Goal: Task Accomplishment & Management: Complete application form

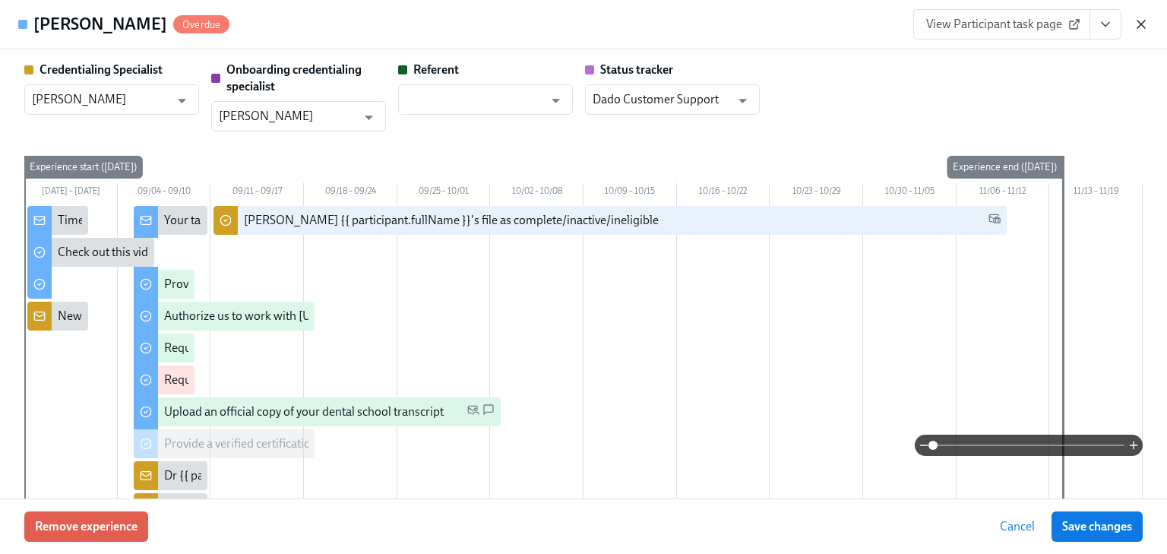
scroll to position [2700, 0]
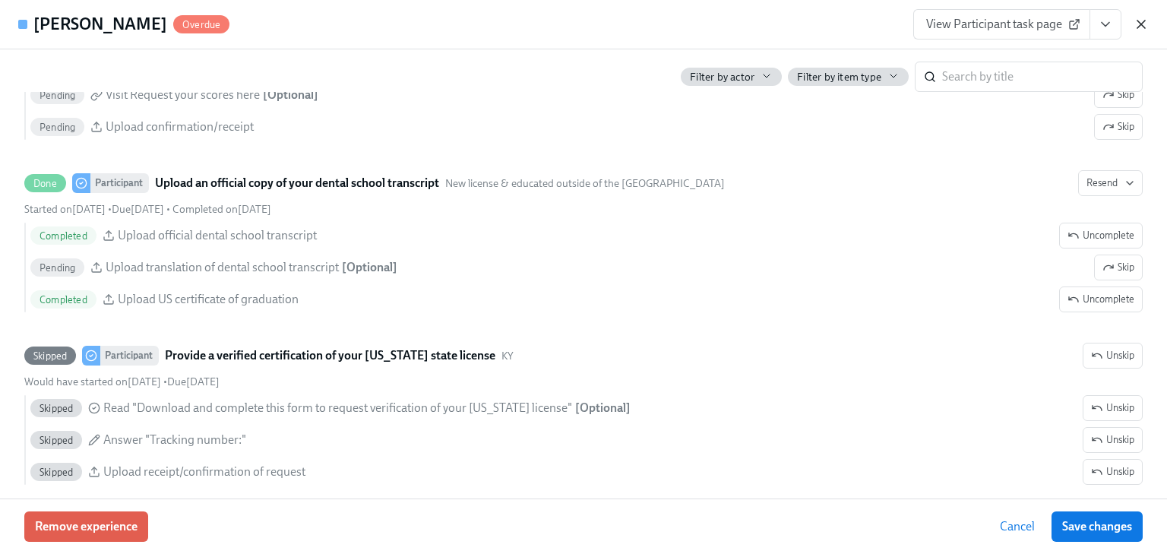
click at [1139, 27] on icon "button" at bounding box center [1140, 24] width 15 height 15
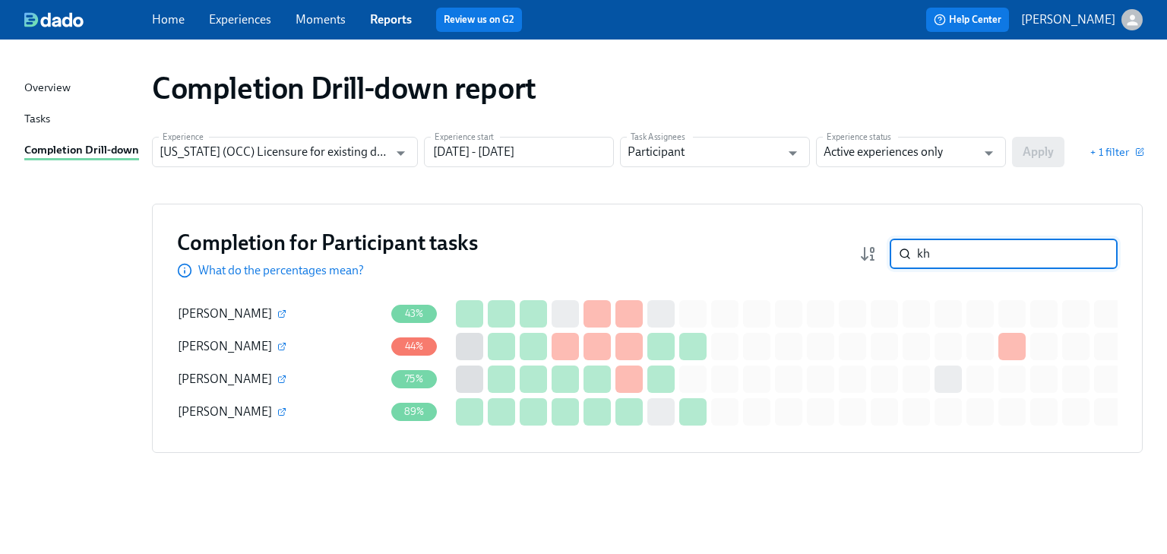
drag, startPoint x: 943, startPoint y: 249, endPoint x: 890, endPoint y: 257, distance: 53.0
click at [890, 257] on div "kh ​" at bounding box center [1004, 254] width 228 height 30
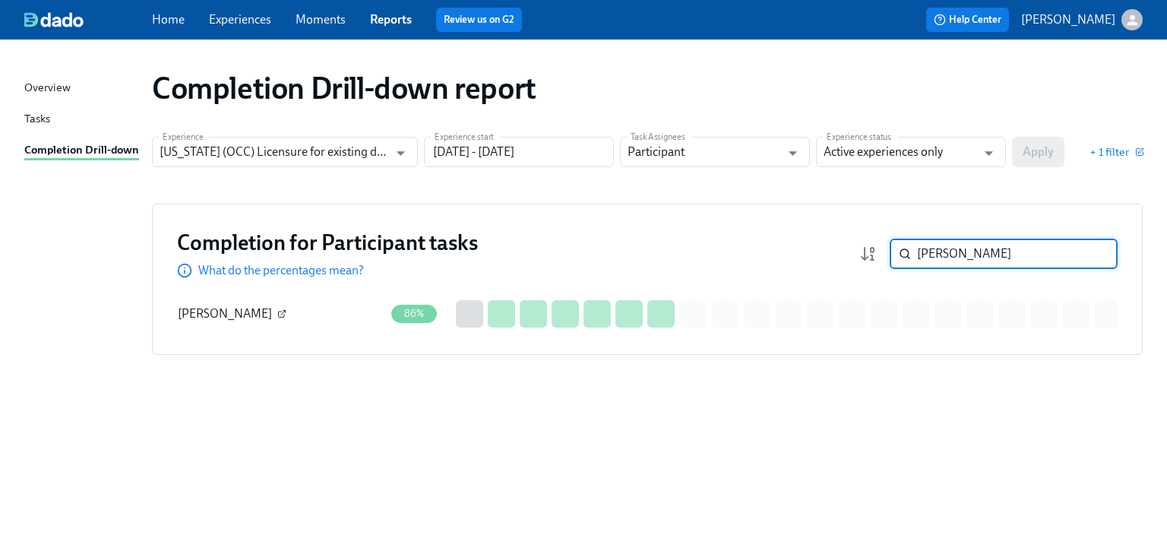
type input "[PERSON_NAME]"
click at [283, 314] on icon "button" at bounding box center [281, 313] width 9 height 9
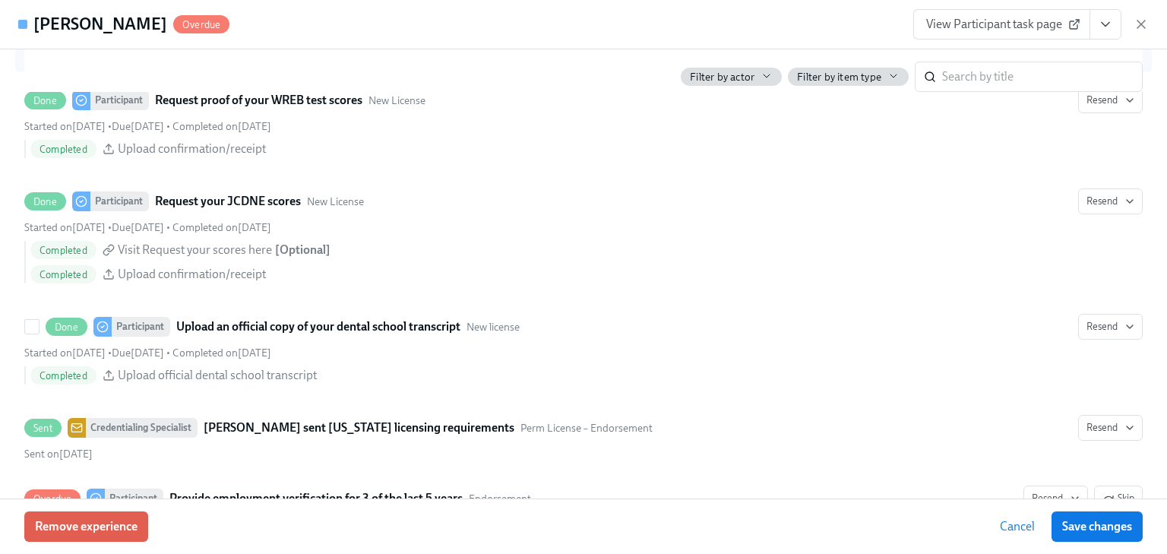
scroll to position [2795, 0]
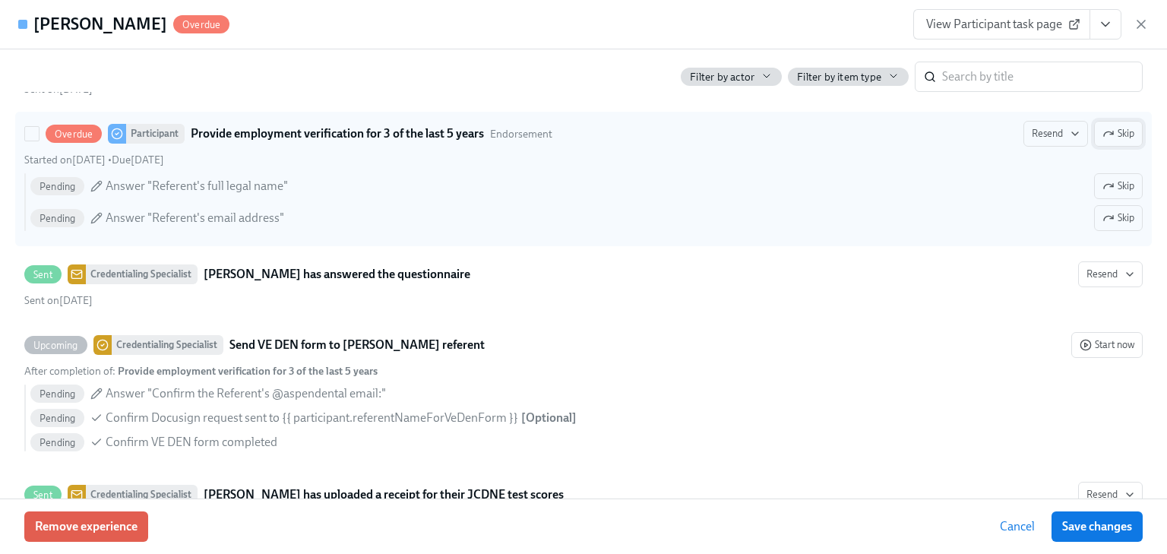
click at [1117, 141] on span "Skip" at bounding box center [1118, 133] width 32 height 15
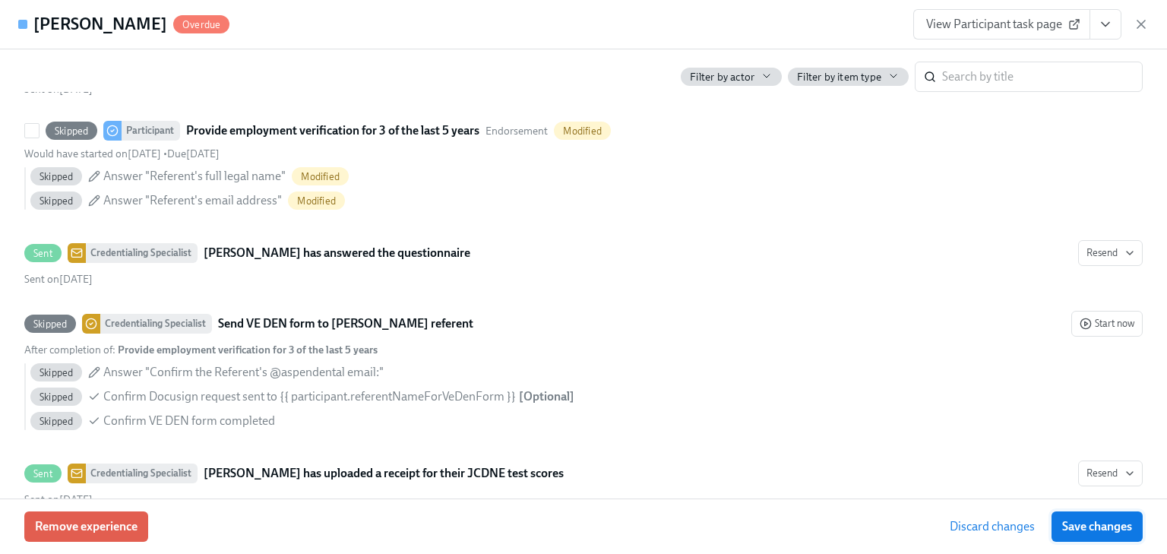
click at [1097, 520] on span "Save changes" at bounding box center [1097, 526] width 70 height 15
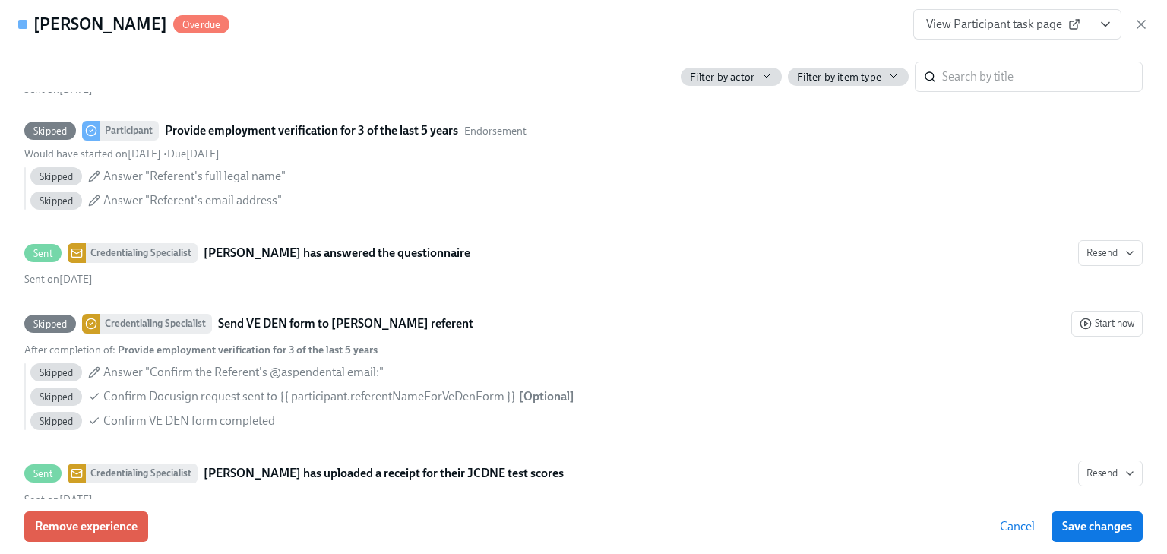
click at [1013, 21] on span "View Participant task page" at bounding box center [1001, 24] width 151 height 15
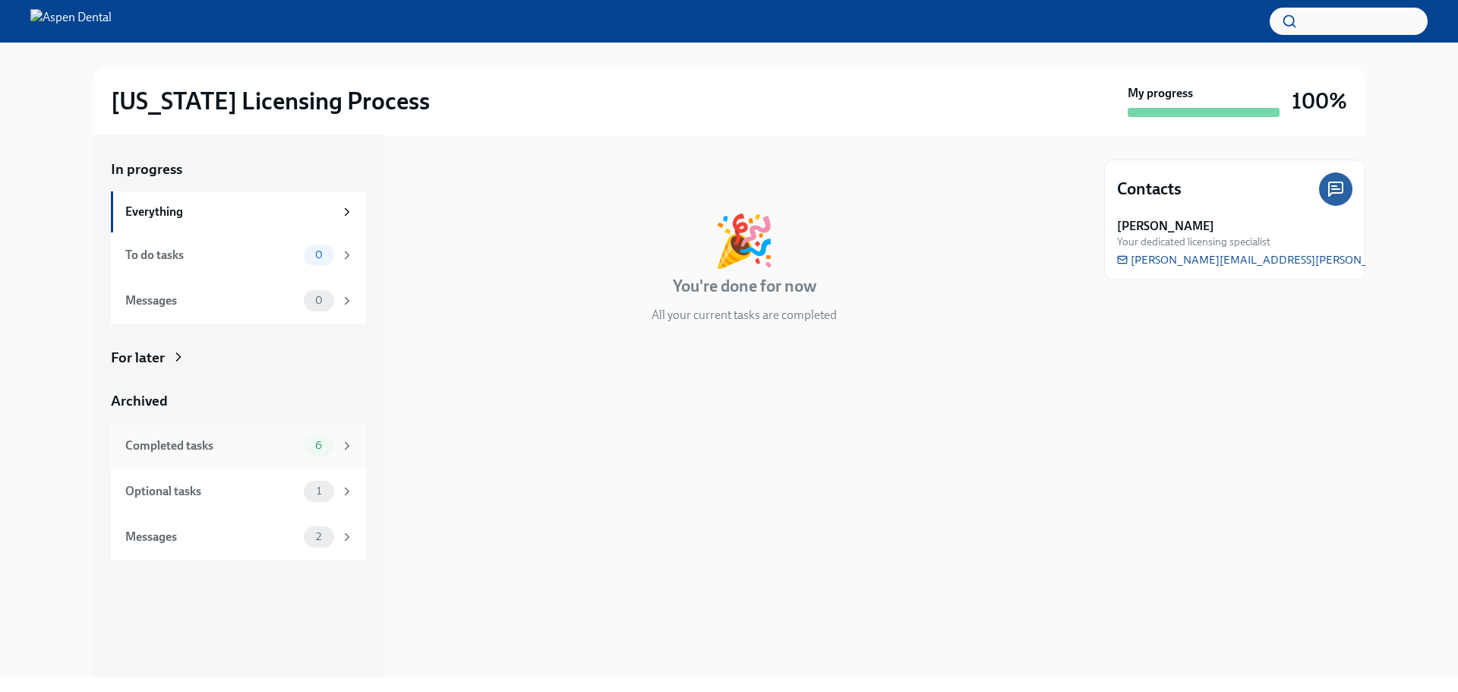
click at [182, 443] on div "Completed tasks" at bounding box center [211, 446] width 172 height 17
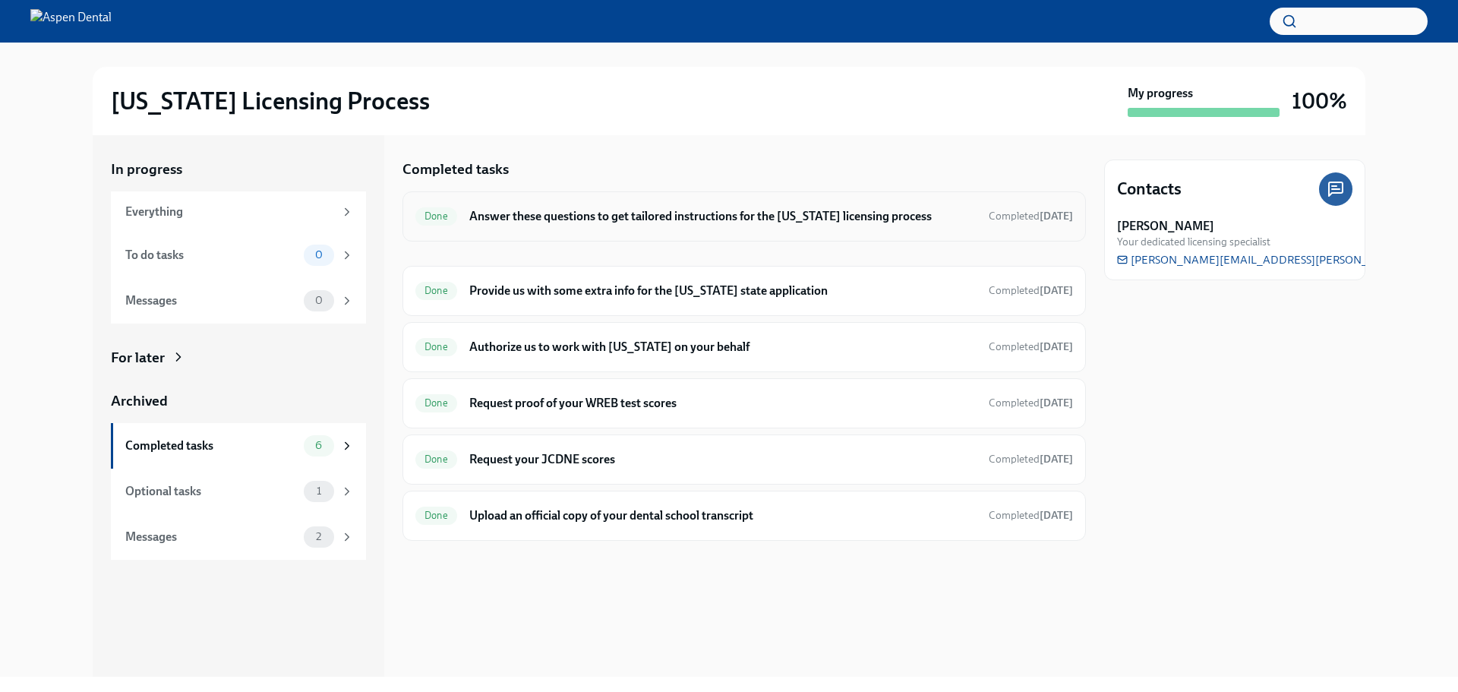
click at [641, 216] on h6 "Answer these questions to get tailored instructions for the [US_STATE] licensin…" at bounding box center [722, 216] width 507 height 17
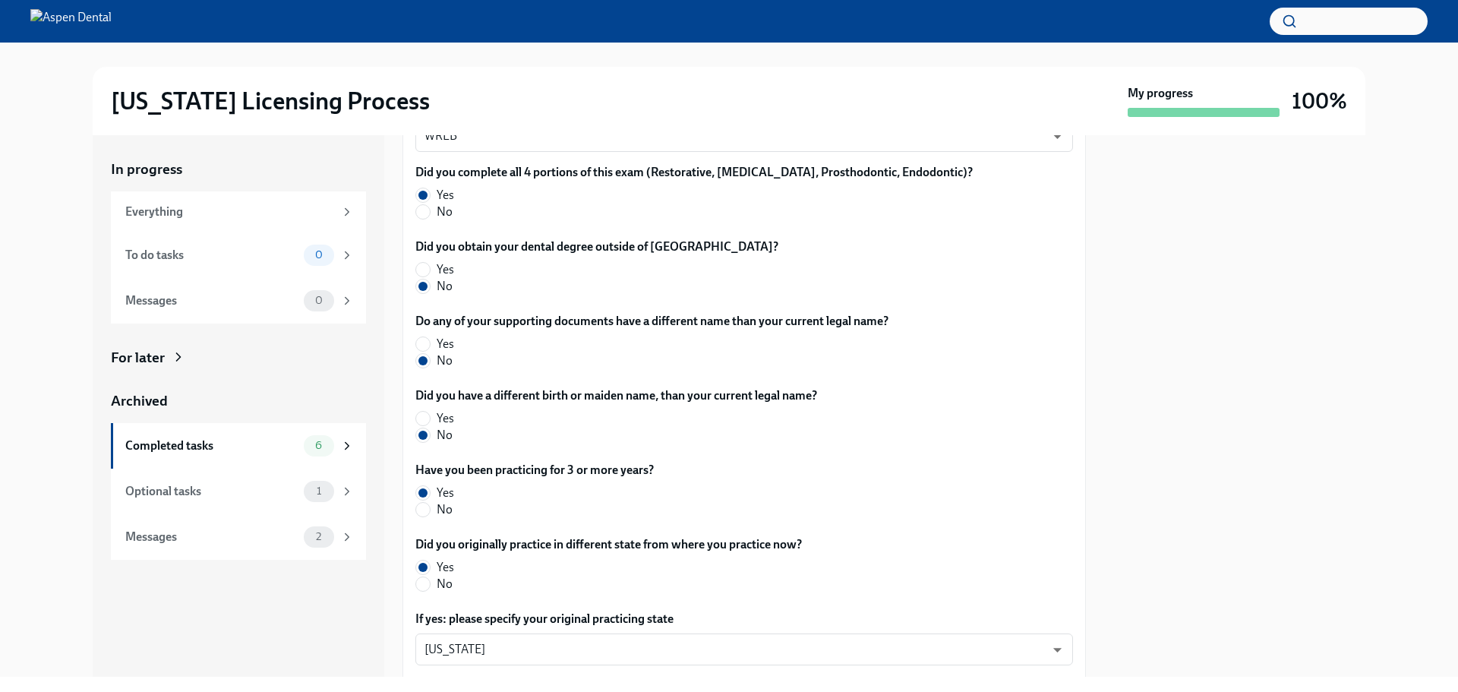
scroll to position [701, 0]
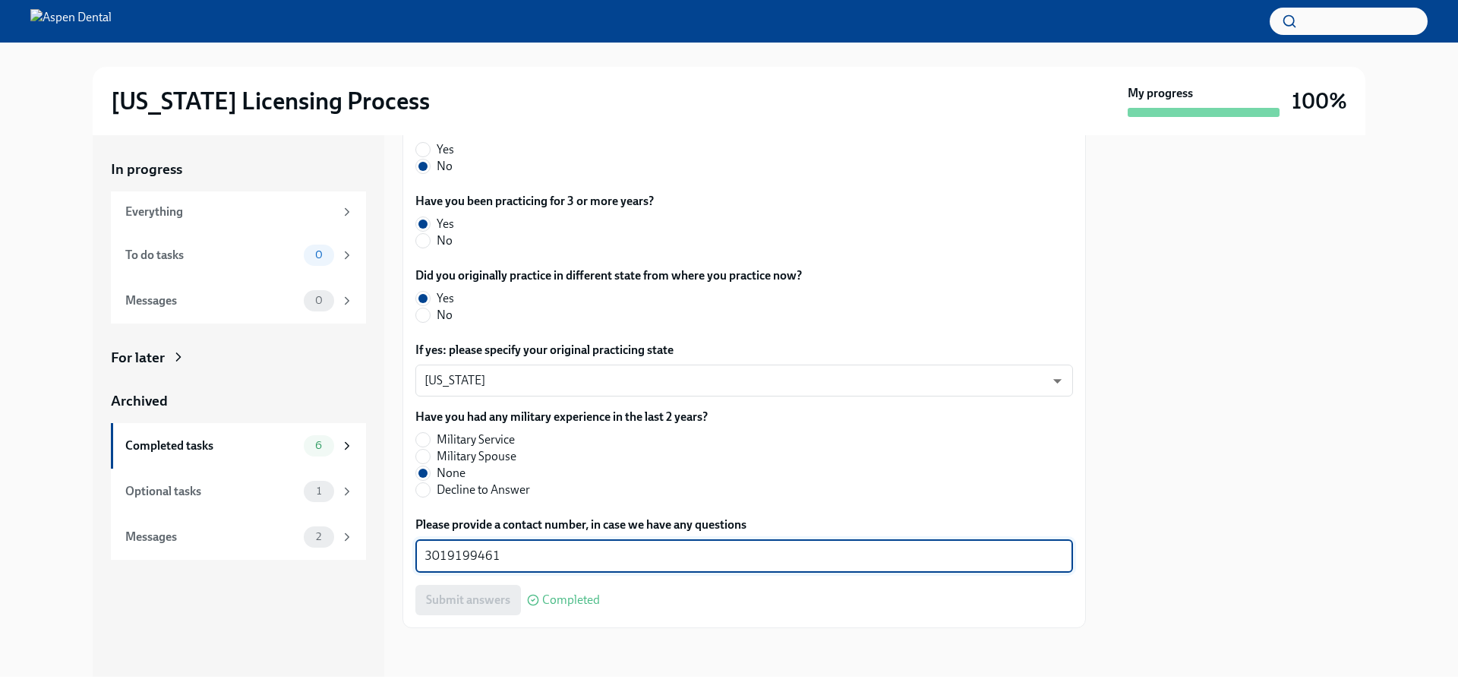
drag, startPoint x: 515, startPoint y: 550, endPoint x: 412, endPoint y: 551, distance: 103.3
click at [412, 551] on div "The requirements for training at the OCC vary depending on your situation. Plea…" at bounding box center [745, 139] width 684 height 978
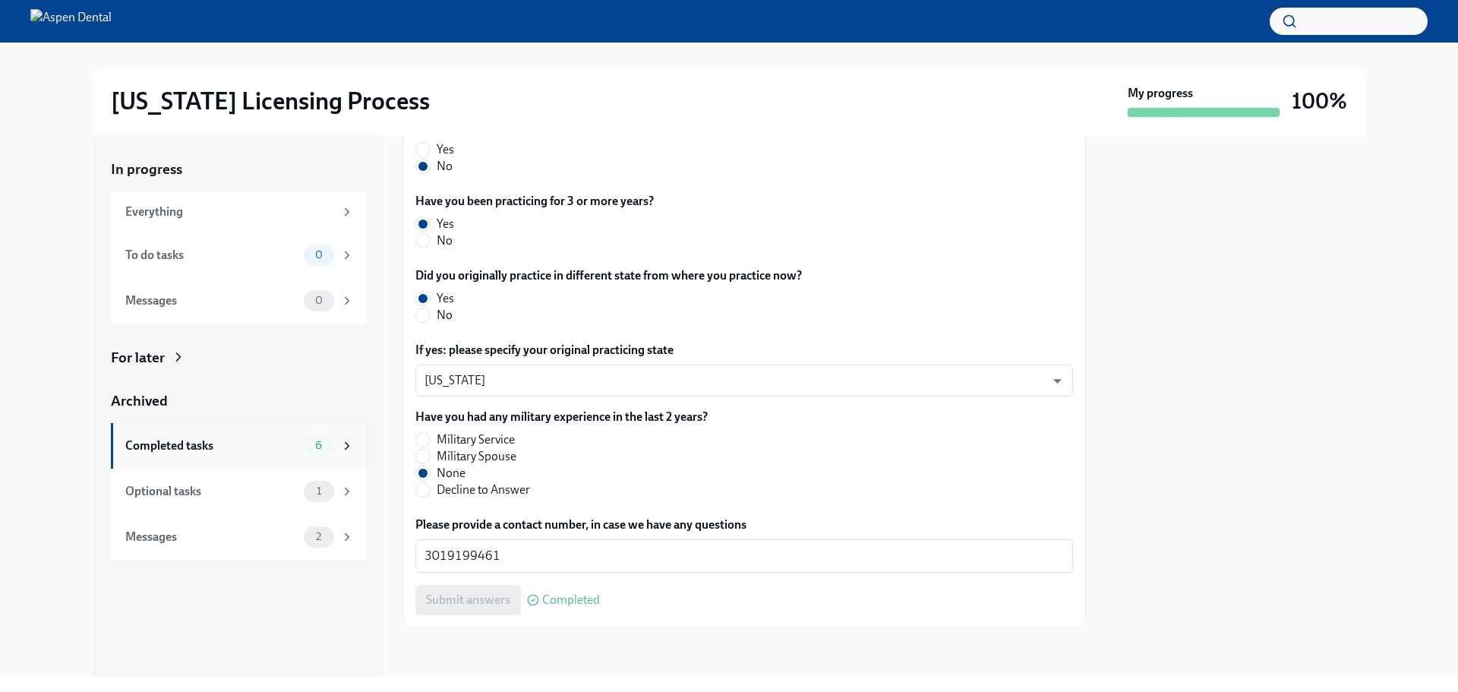
click at [172, 445] on div "Completed tasks" at bounding box center [211, 446] width 172 height 17
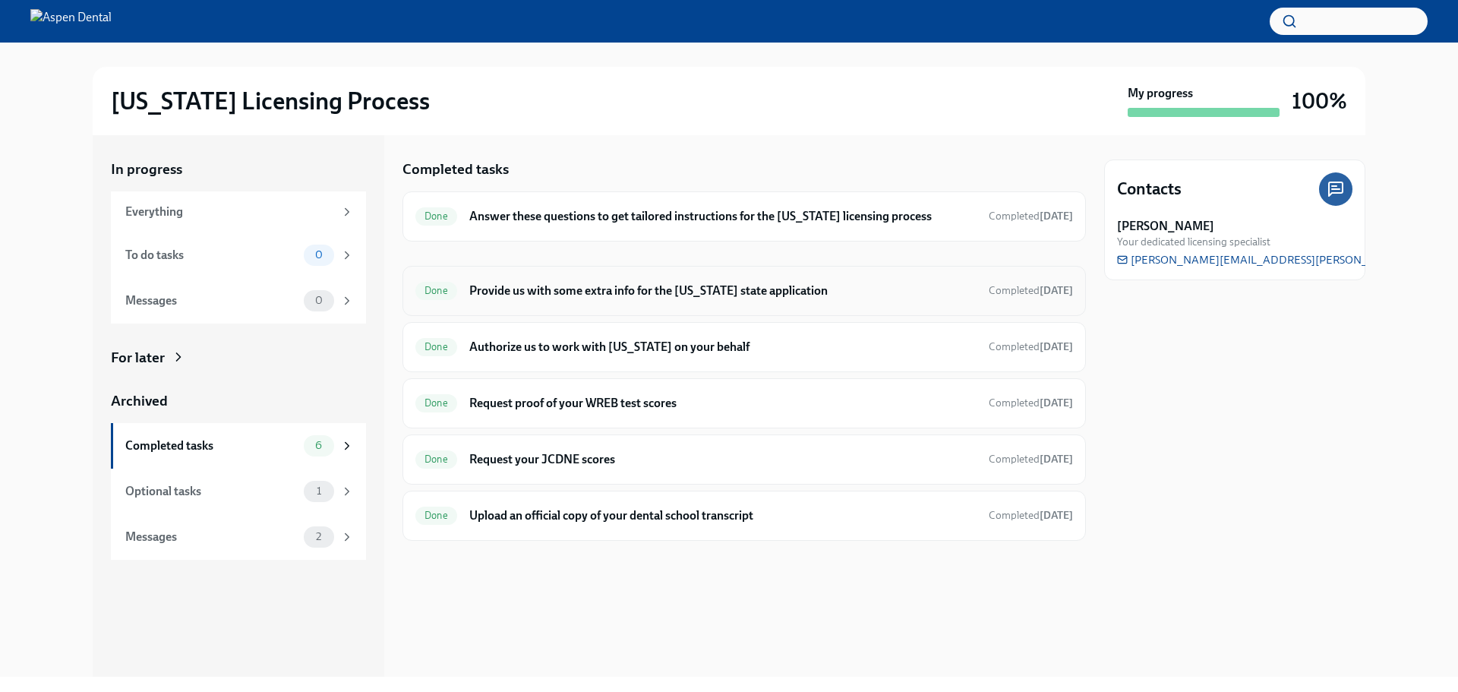
click at [589, 289] on h6 "Provide us with some extra info for the [US_STATE] state application" at bounding box center [722, 291] width 507 height 17
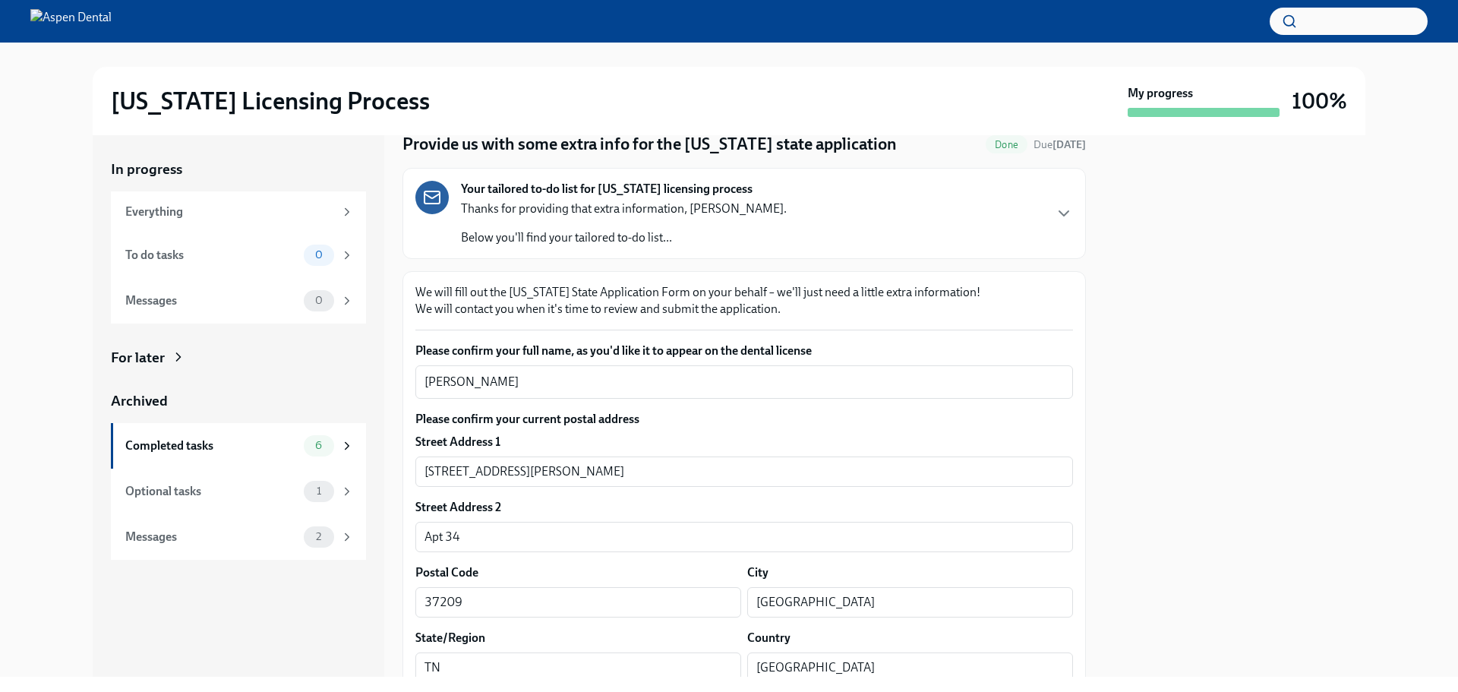
scroll to position [152, 0]
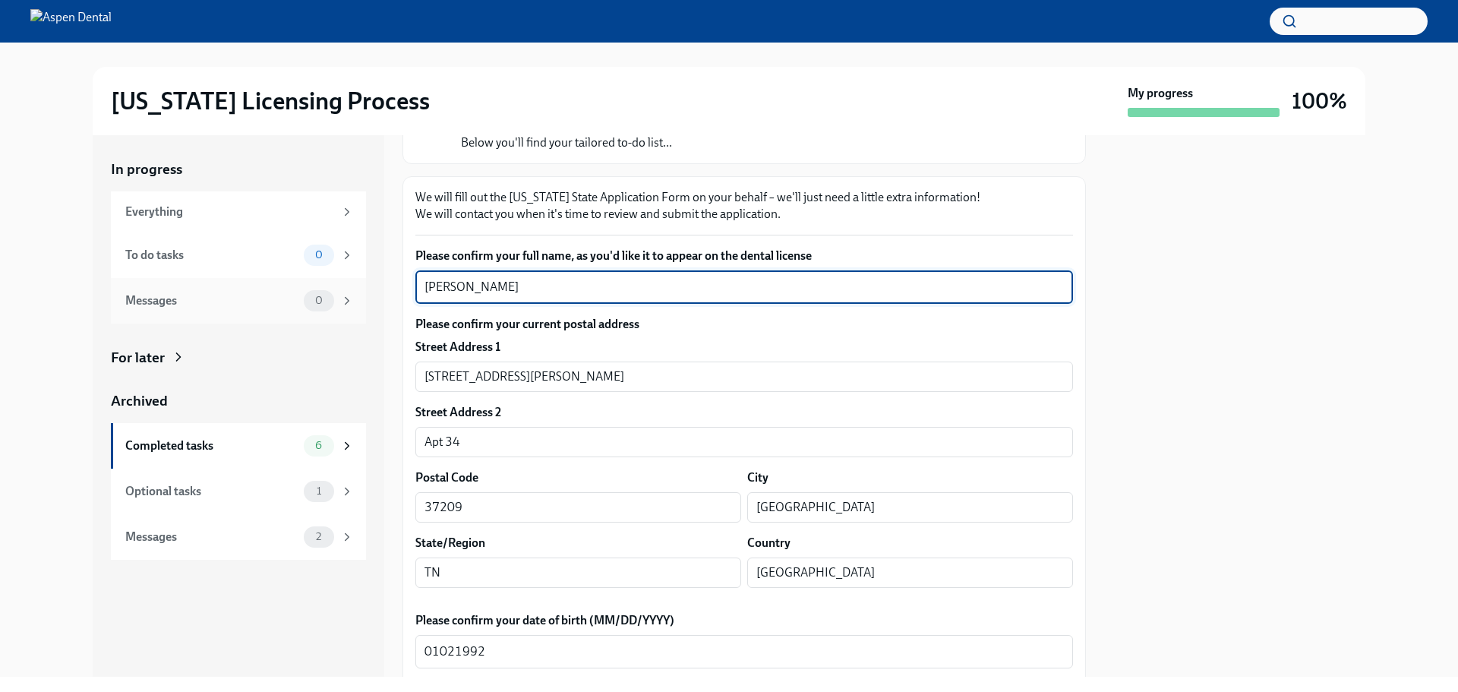
drag, startPoint x: 554, startPoint y: 286, endPoint x: 338, endPoint y: 295, distance: 215.9
click at [337, 295] on div "In progress Everything To do tasks 0 Messages 0 For later Archived Completed ta…" at bounding box center [729, 406] width 1273 height 542
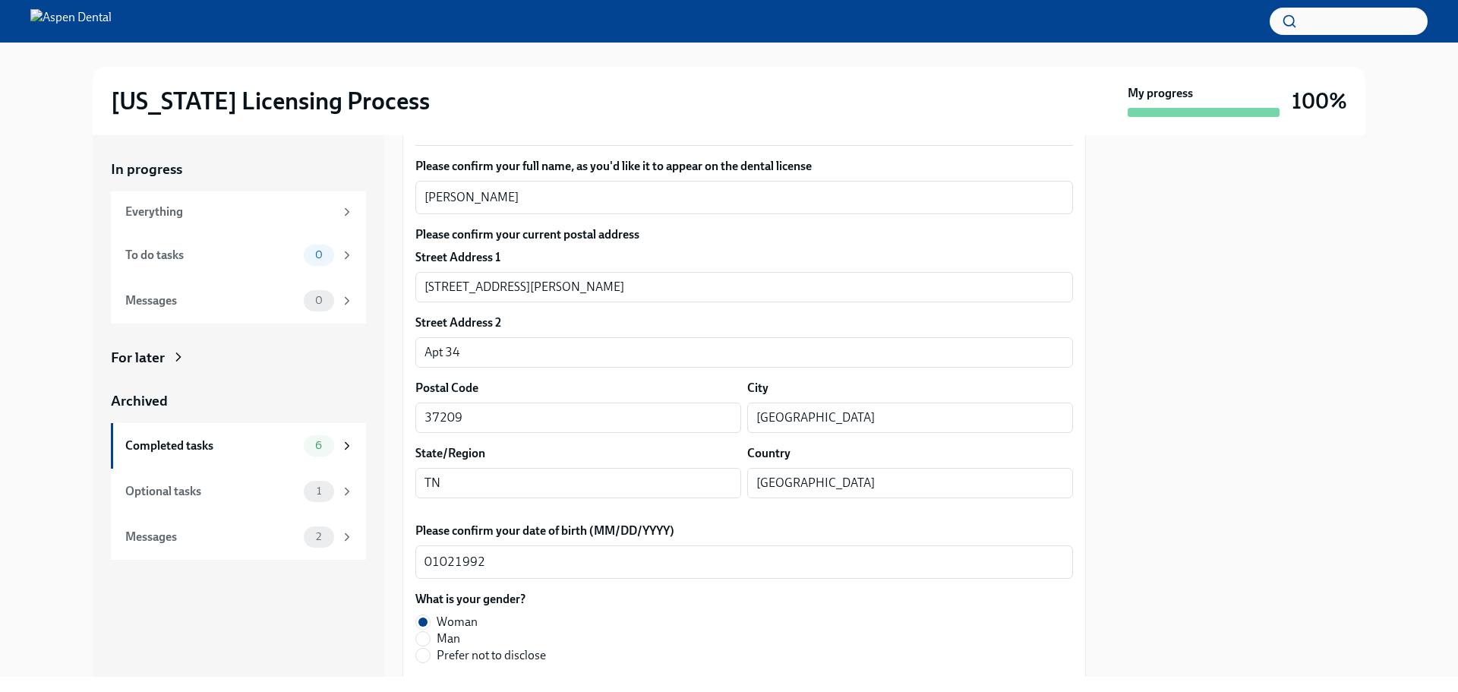
scroll to position [456, 0]
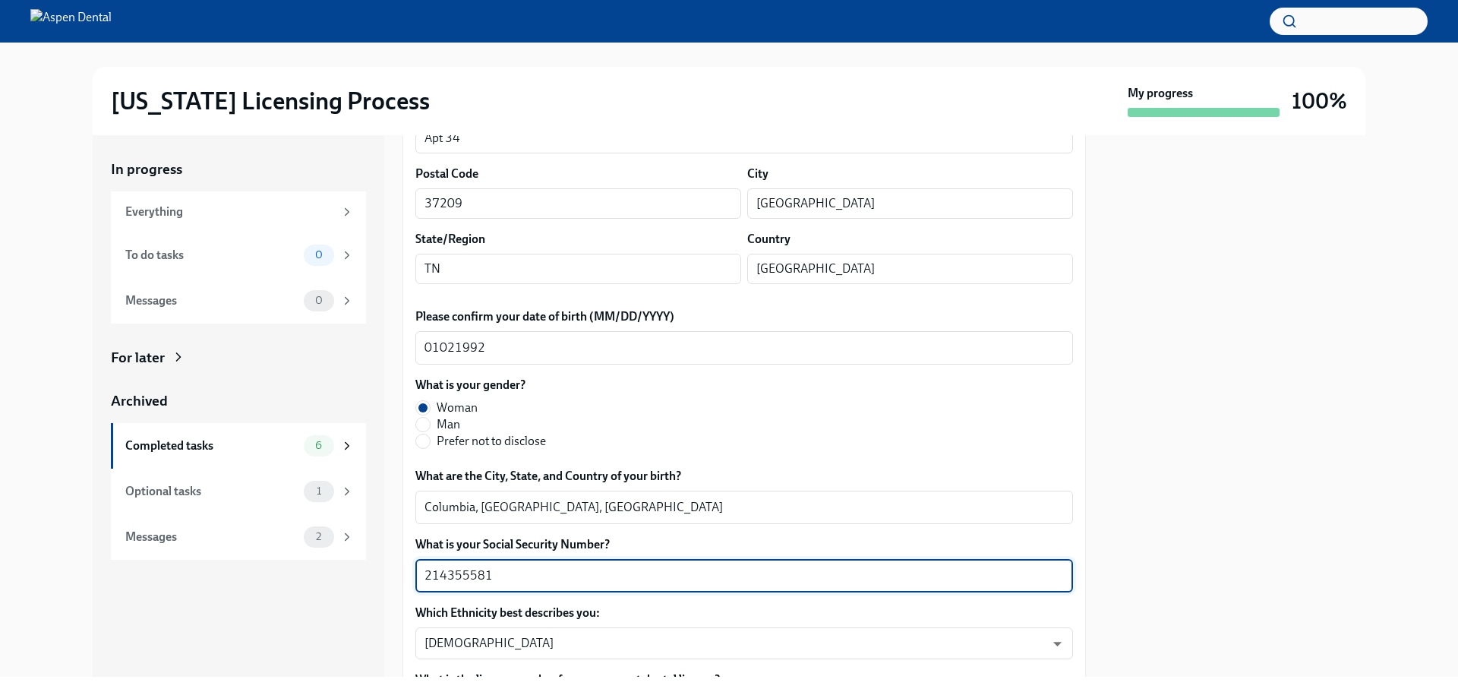
drag, startPoint x: 505, startPoint y: 572, endPoint x: 360, endPoint y: 583, distance: 145.5
click at [359, 582] on div "In progress Everything To do tasks 0 Messages 0 For later Archived Completed ta…" at bounding box center [729, 406] width 1273 height 542
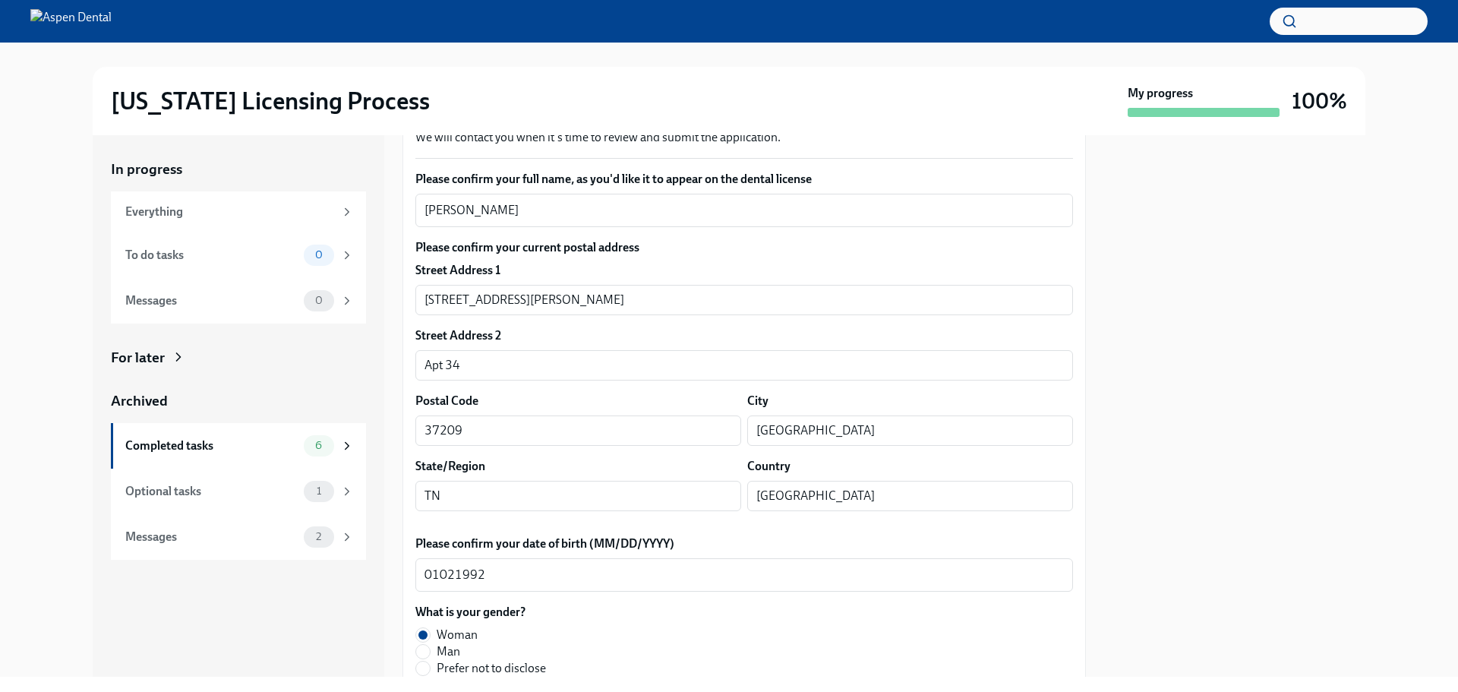
scroll to position [228, 0]
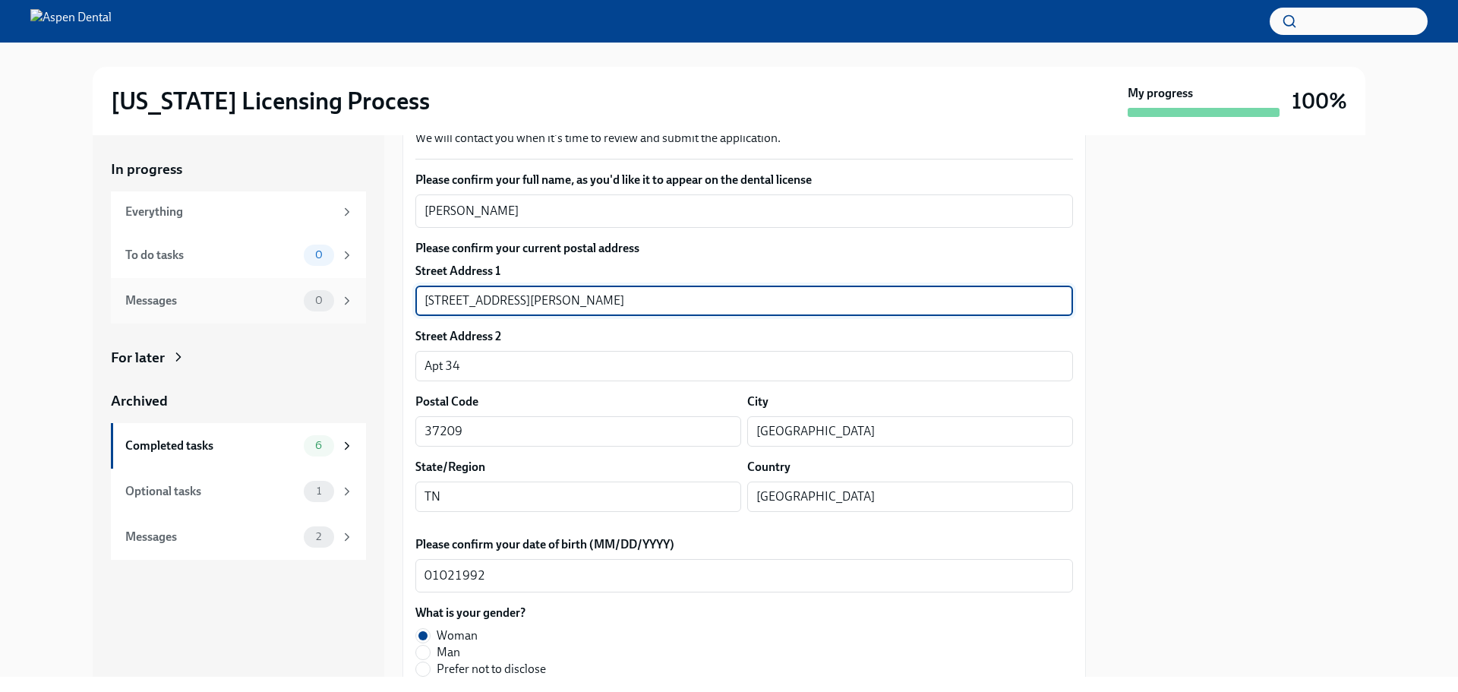
drag, startPoint x: 538, startPoint y: 297, endPoint x: 358, endPoint y: 283, distance: 180.5
click at [352, 283] on div "In progress Everything To do tasks 0 Messages 0 For later Archived Completed ta…" at bounding box center [729, 406] width 1273 height 542
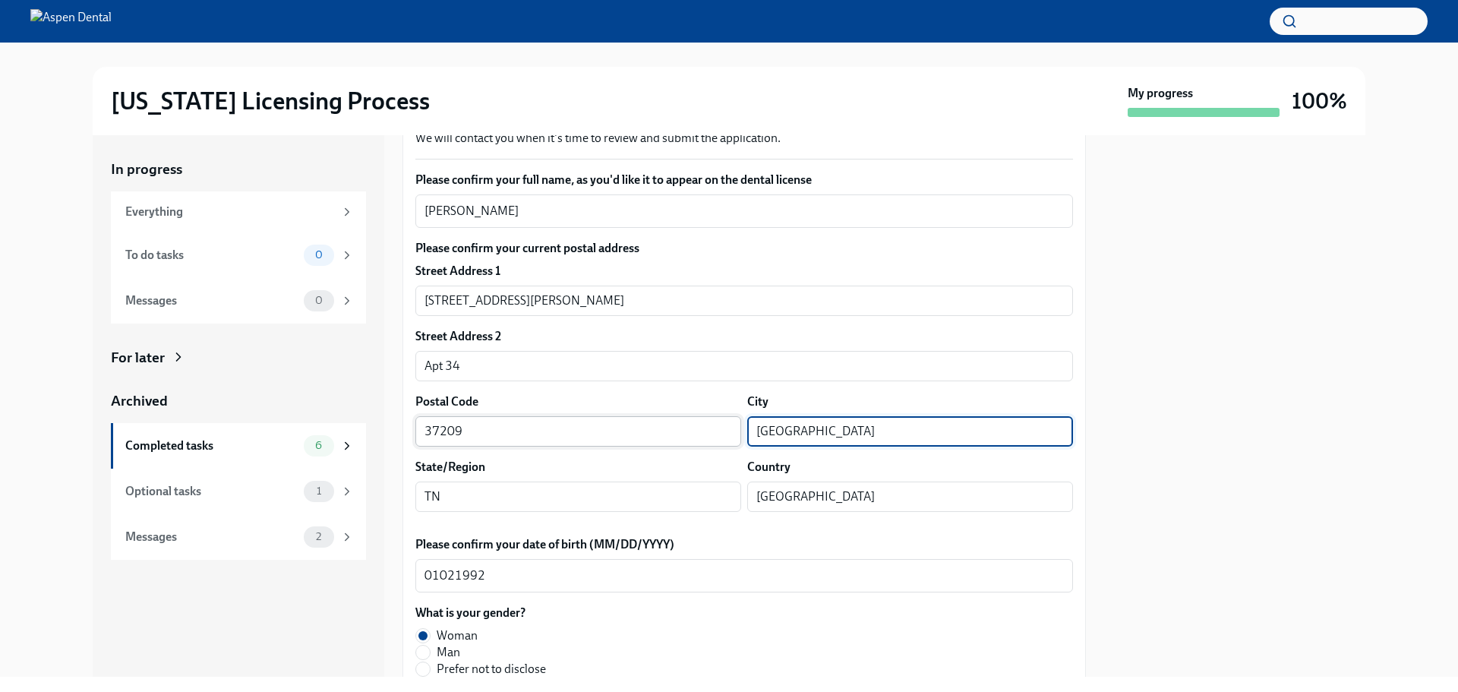
drag, startPoint x: 804, startPoint y: 432, endPoint x: 719, endPoint y: 432, distance: 85.1
click at [717, 432] on div "Postal Code 37209 ​ City Nashville ​" at bounding box center [745, 419] width 658 height 53
click at [1269, 294] on div at bounding box center [1234, 406] width 261 height 542
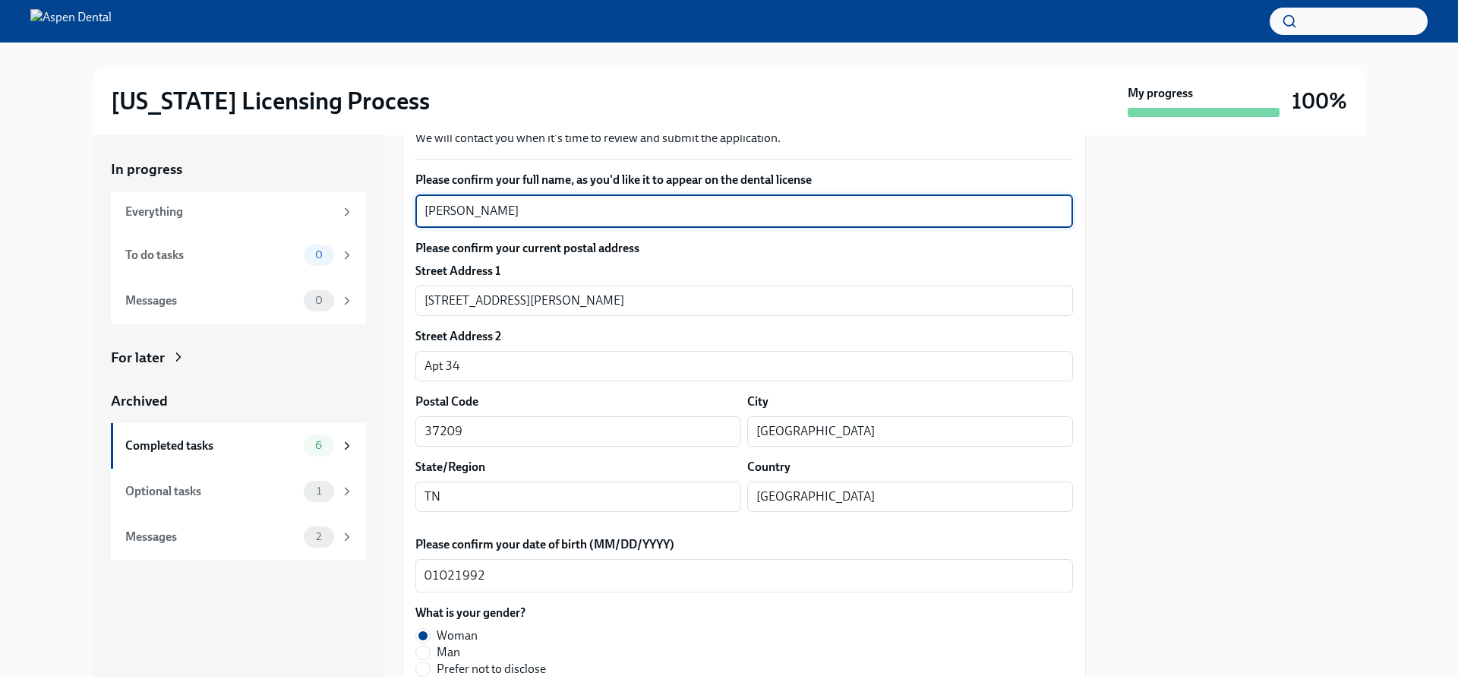
drag, startPoint x: 550, startPoint y: 213, endPoint x: 399, endPoint y: 209, distance: 151.2
click at [399, 209] on div "In progress Everything To do tasks 0 Messages 0 For later Archived Completed ta…" at bounding box center [729, 406] width 1273 height 542
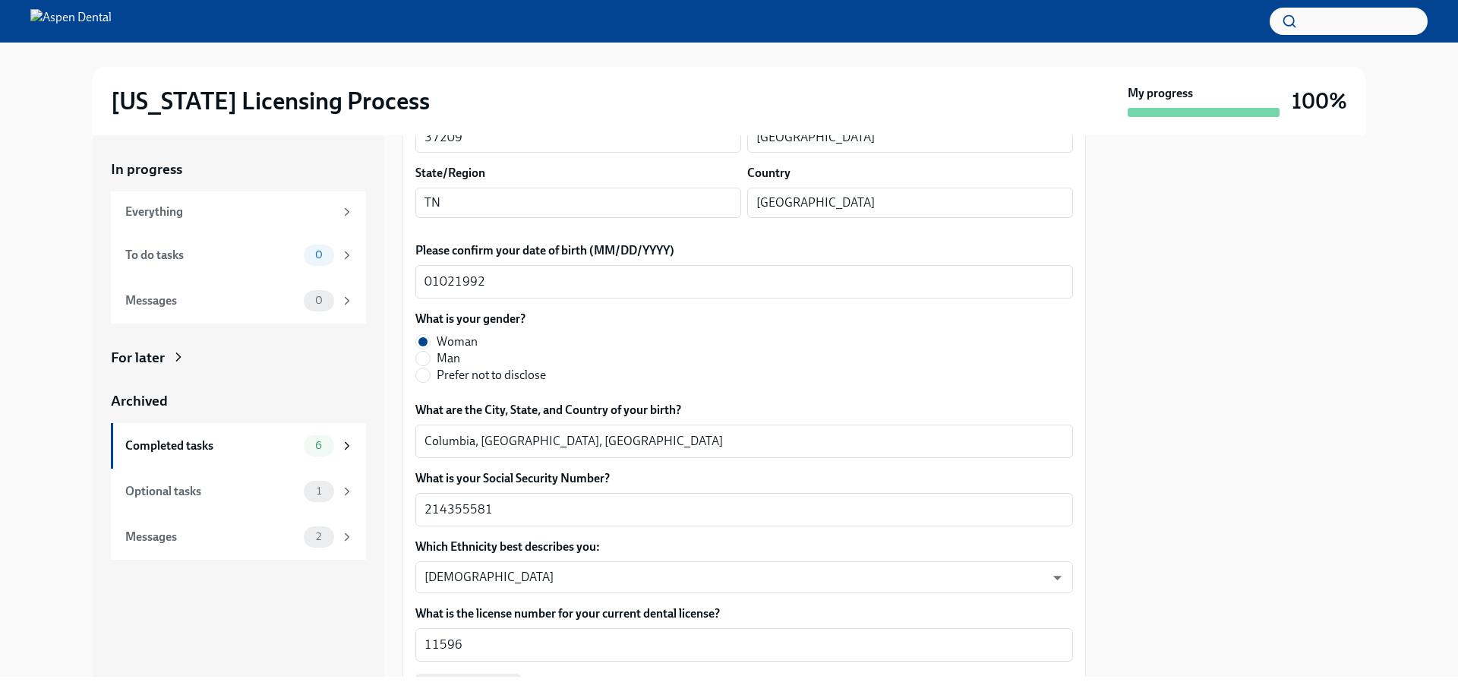
scroll to position [532, 0]
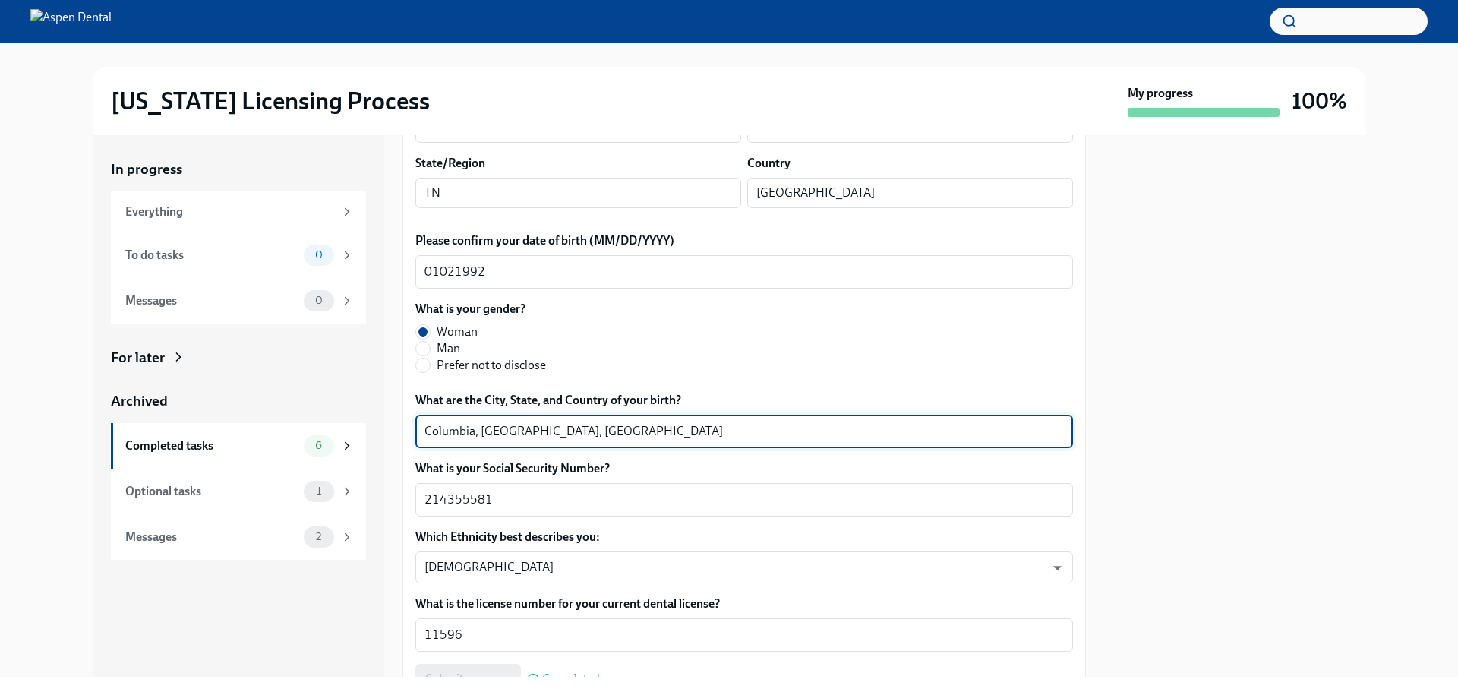
drag, startPoint x: 474, startPoint y: 428, endPoint x: 407, endPoint y: 432, distance: 67.0
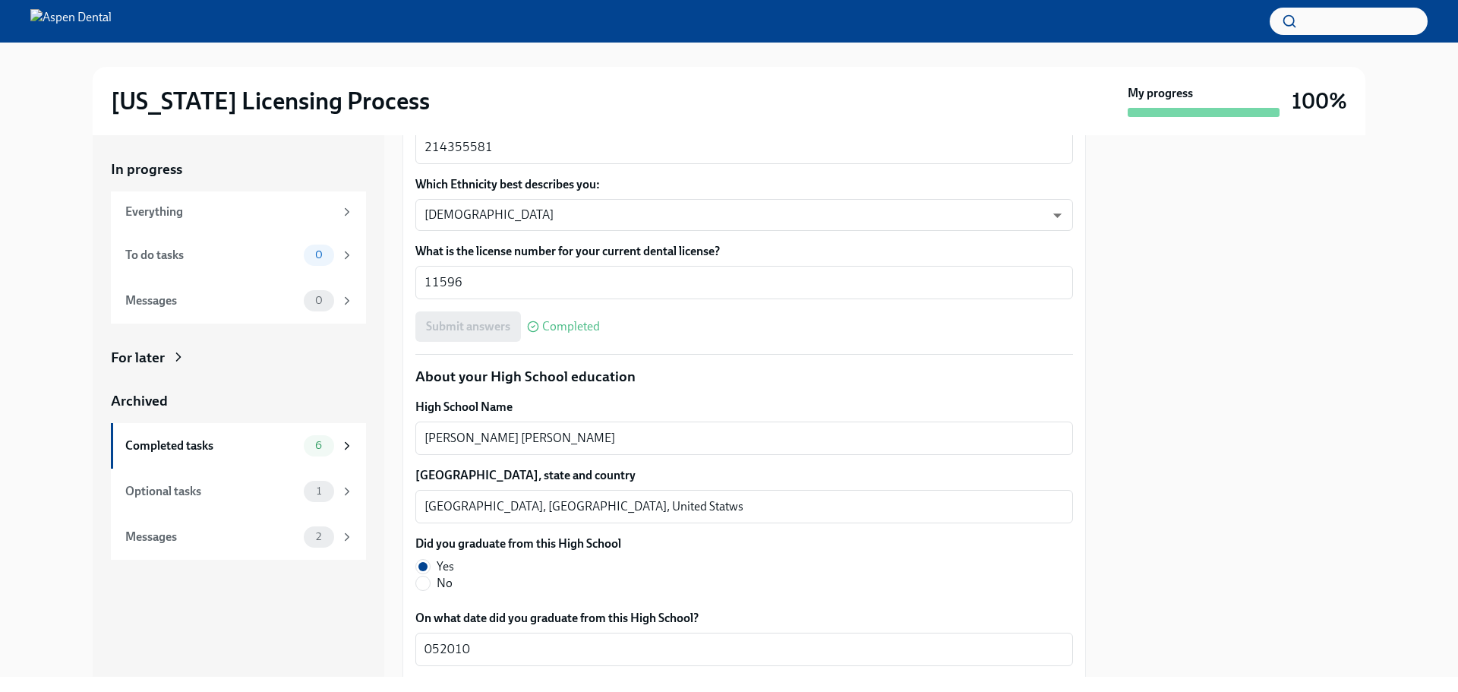
scroll to position [912, 0]
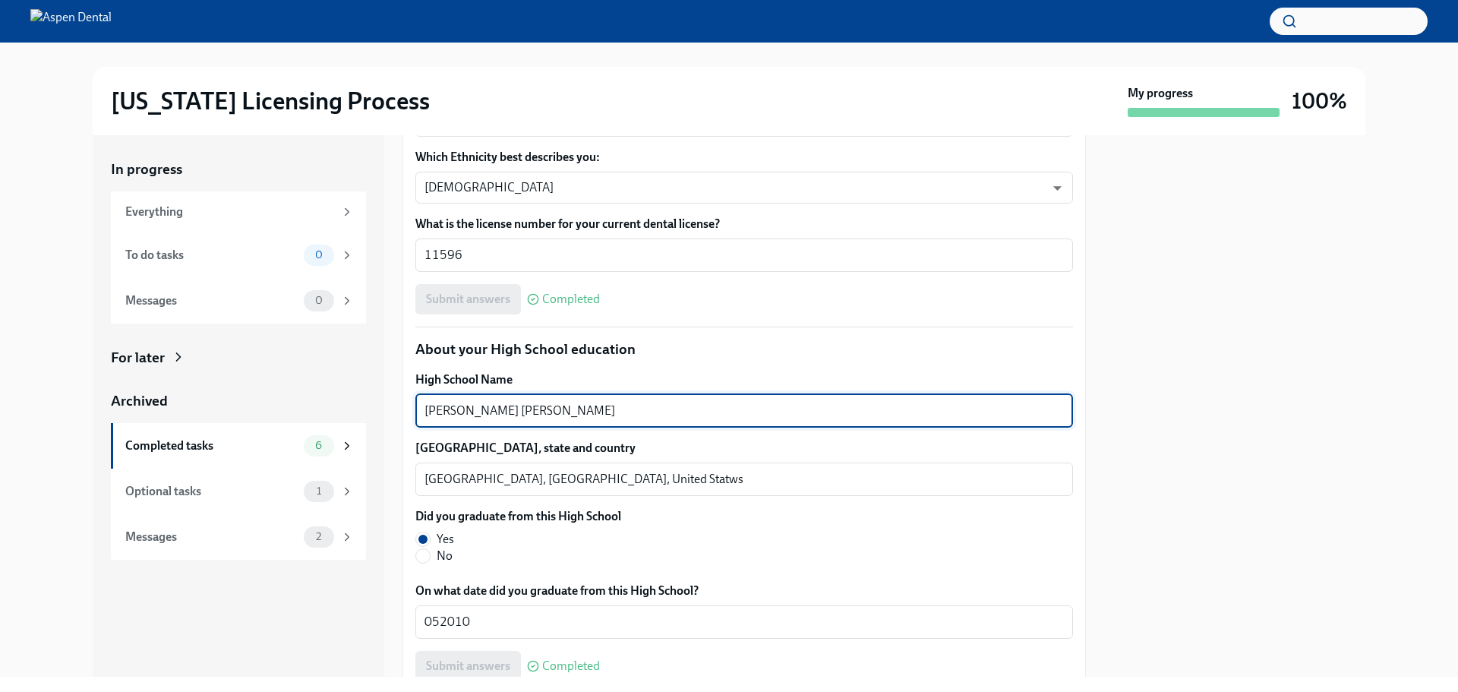
drag, startPoint x: 479, startPoint y: 407, endPoint x: 421, endPoint y: 407, distance: 57.7
click at [421, 407] on div "Bishop McNamara x ​" at bounding box center [745, 410] width 658 height 33
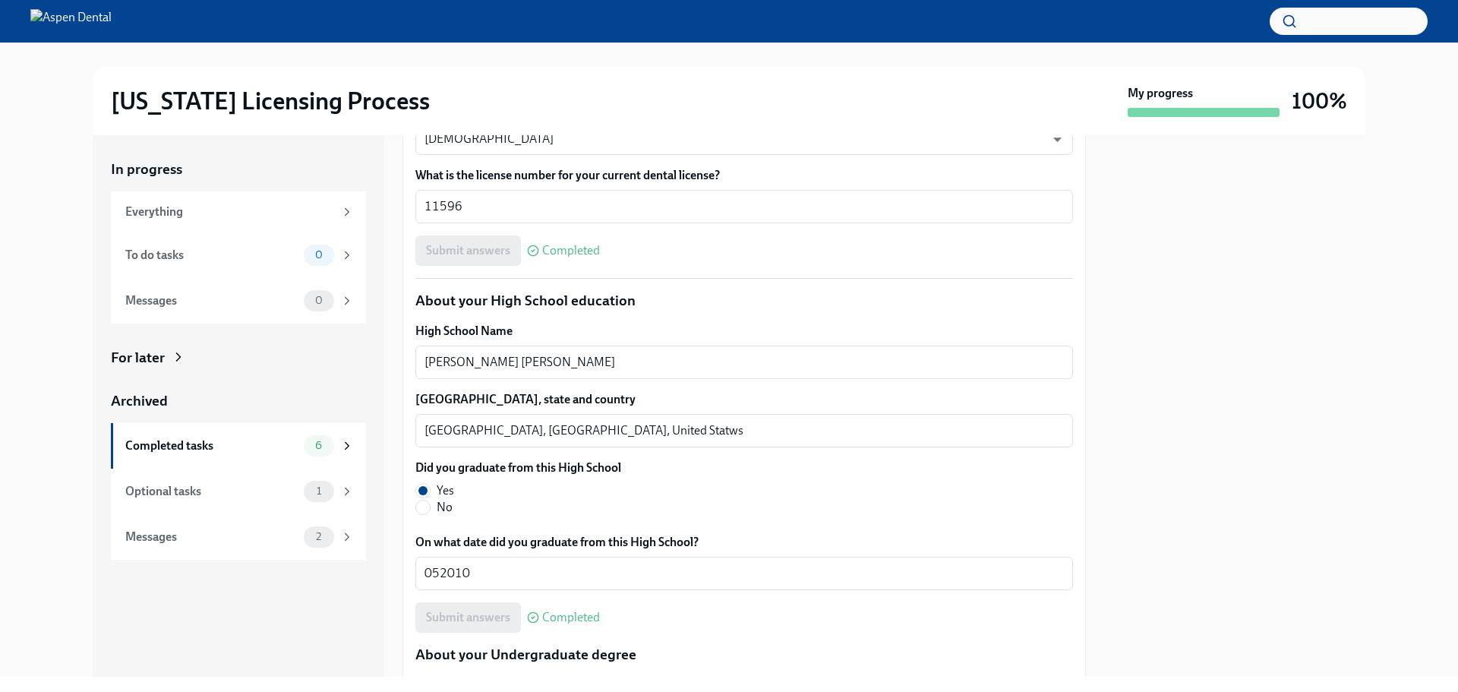
scroll to position [988, 0]
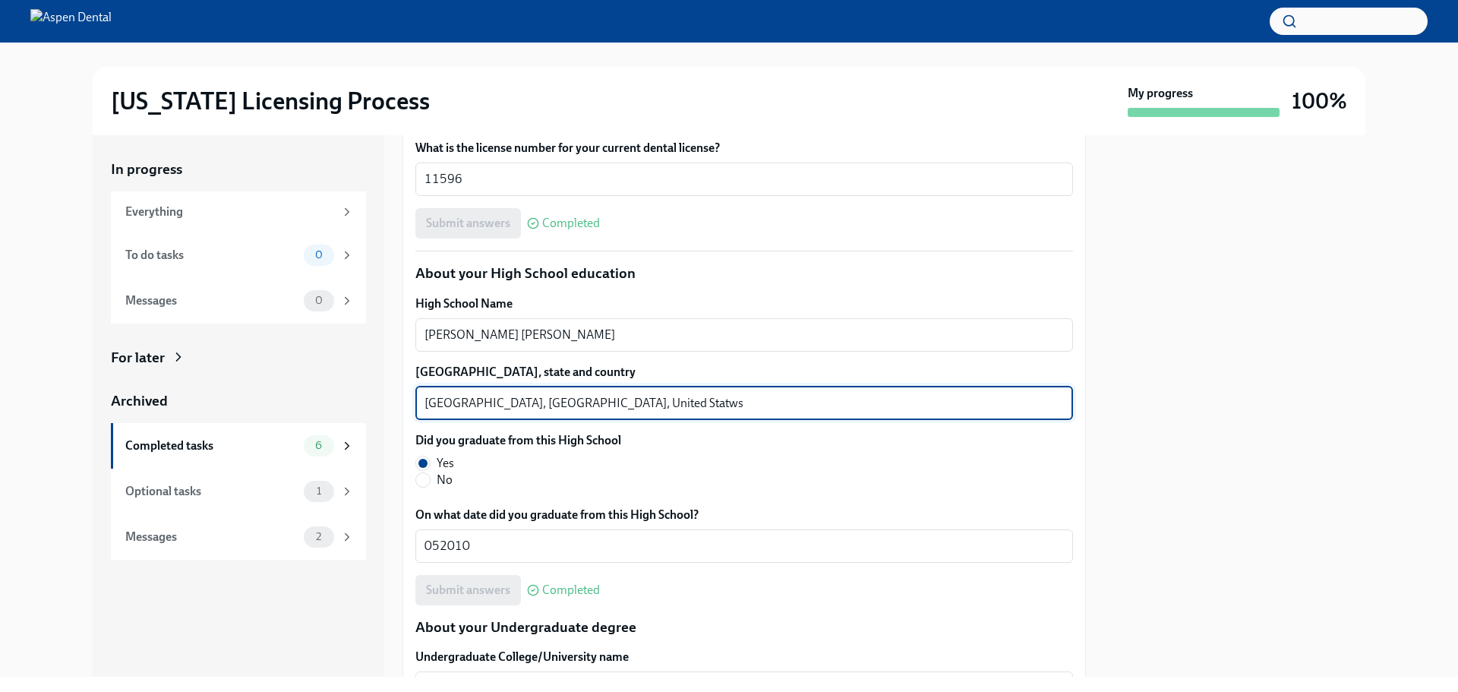
drag, startPoint x: 479, startPoint y: 402, endPoint x: 376, endPoint y: 408, distance: 102.7
click at [376, 408] on div "In progress Everything To do tasks 0 Messages 0 For later Archived Completed ta…" at bounding box center [729, 406] width 1273 height 542
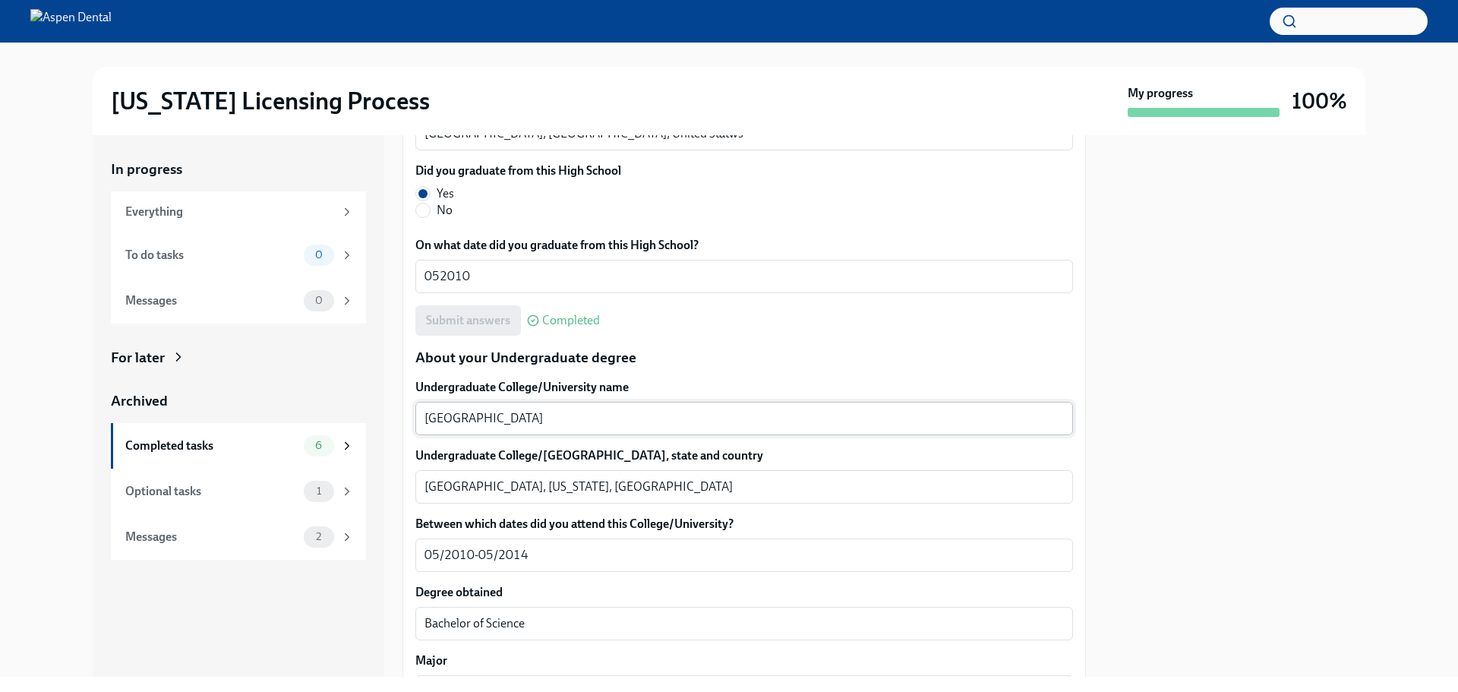
scroll to position [1291, 0]
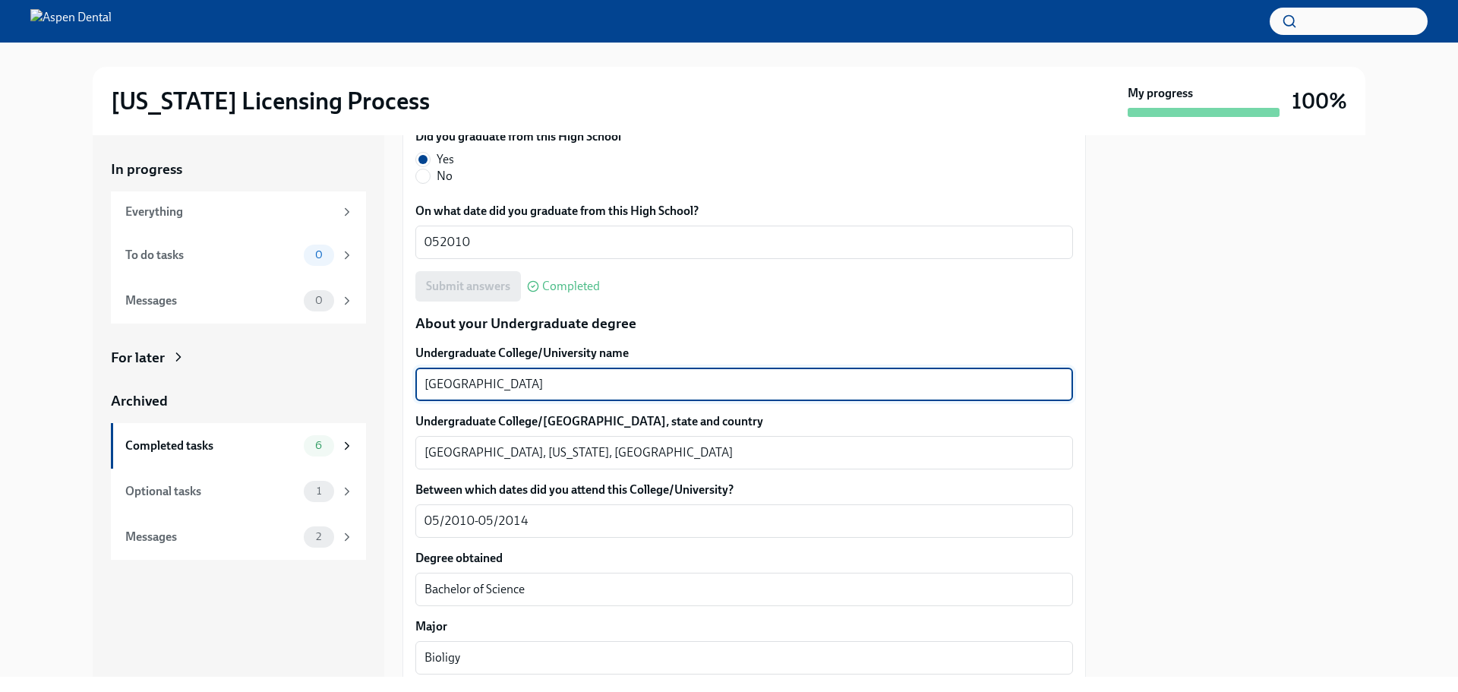
drag, startPoint x: 534, startPoint y: 385, endPoint x: 397, endPoint y: 381, distance: 136.8
click at [397, 381] on div "In progress Everything To do tasks 0 Messages 0 For later Archived Completed ta…" at bounding box center [729, 406] width 1273 height 542
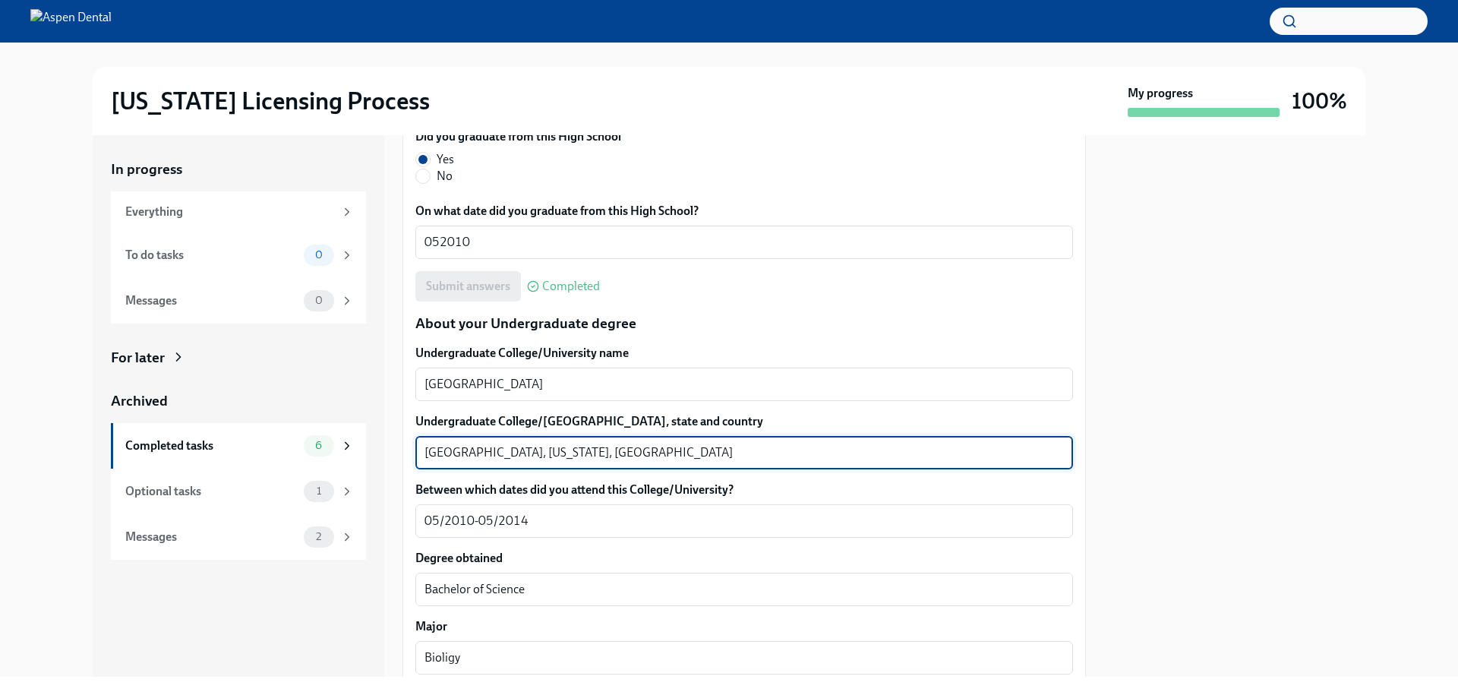
drag, startPoint x: 460, startPoint y: 450, endPoint x: 400, endPoint y: 450, distance: 59.3
click at [400, 450] on div "In progress Everything To do tasks 0 Messages 0 For later Archived Completed ta…" at bounding box center [729, 406] width 1273 height 542
click at [426, 452] on textarea "Atlanta, Georgia, United States" at bounding box center [745, 453] width 640 height 18
drag, startPoint x: 463, startPoint y: 449, endPoint x: 393, endPoint y: 449, distance: 69.9
click at [393, 449] on div "In progress Everything To do tasks 0 Messages 0 For later Archived Completed ta…" at bounding box center [729, 406] width 1273 height 542
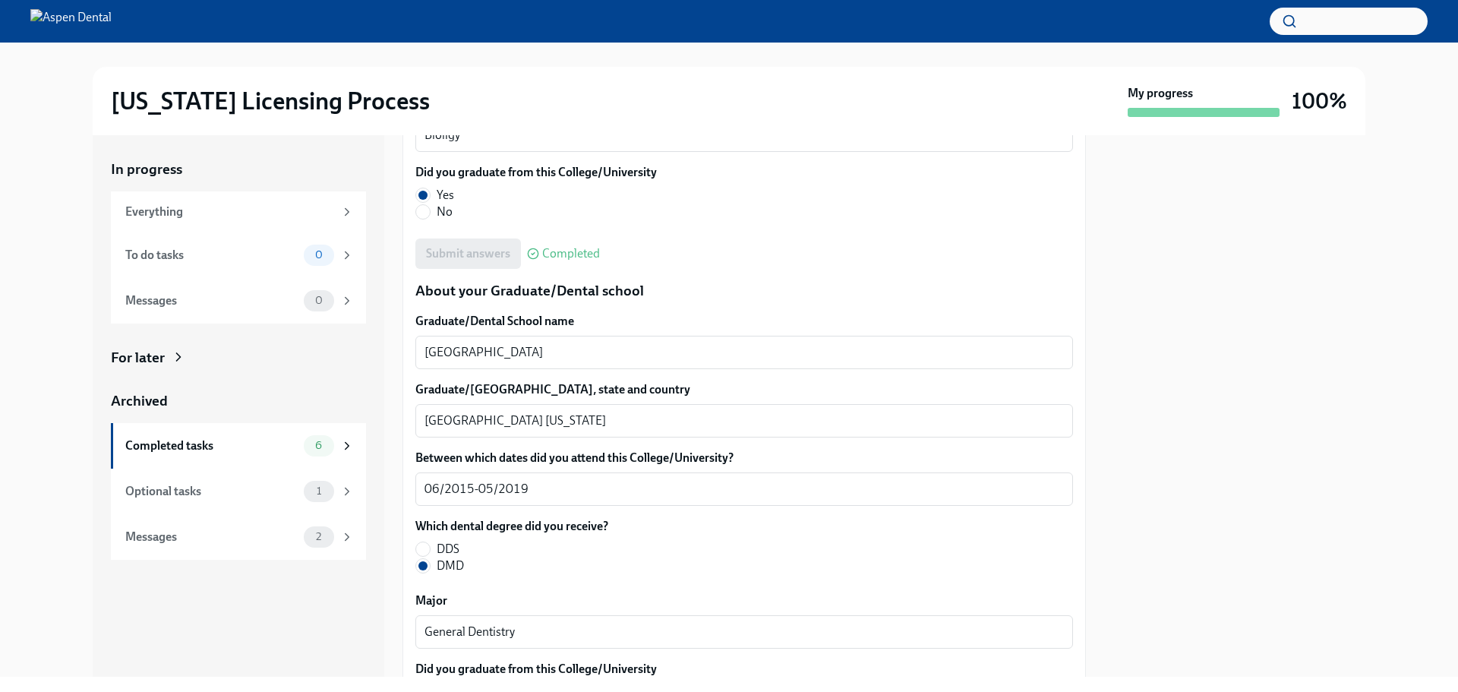
scroll to position [1823, 0]
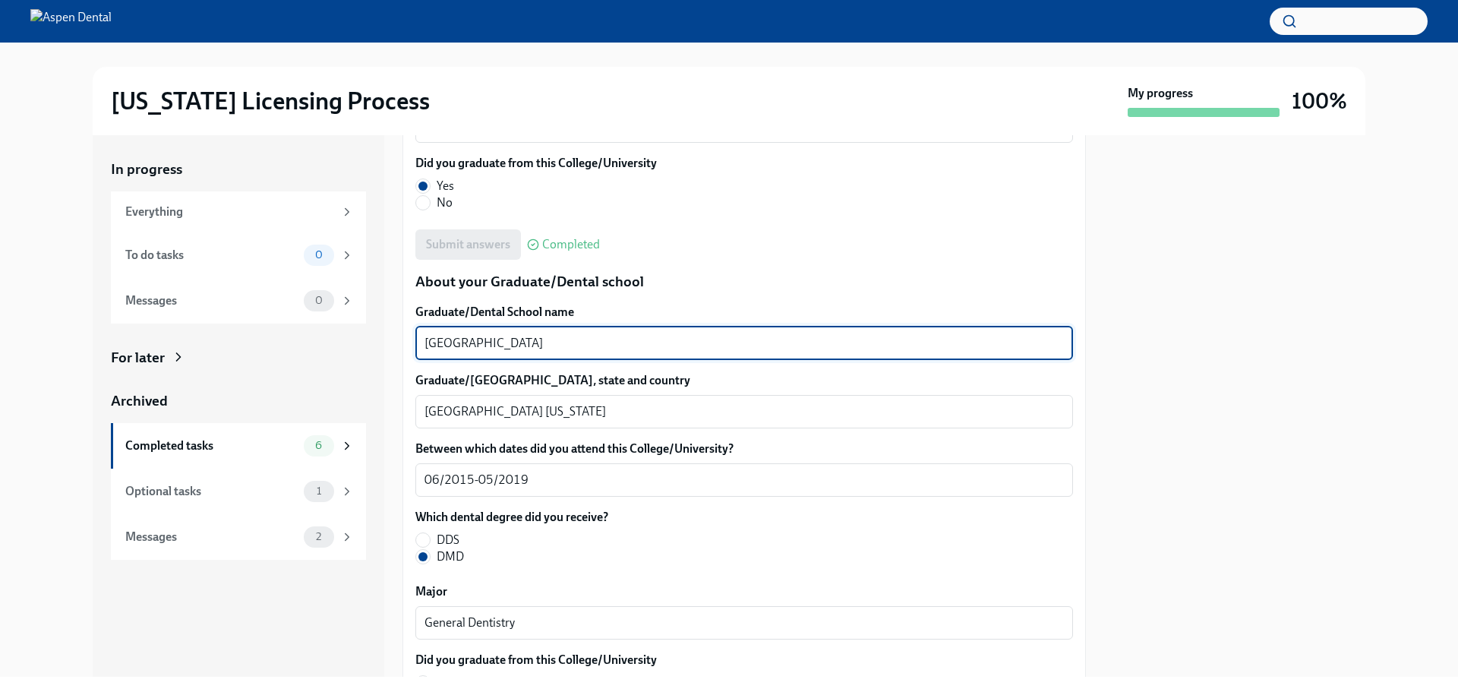
drag, startPoint x: 688, startPoint y: 338, endPoint x: 379, endPoint y: 326, distance: 309.4
click at [379, 326] on div "In progress Everything To do tasks 0 Messages 0 For later Archived Completed ta…" at bounding box center [729, 406] width 1273 height 542
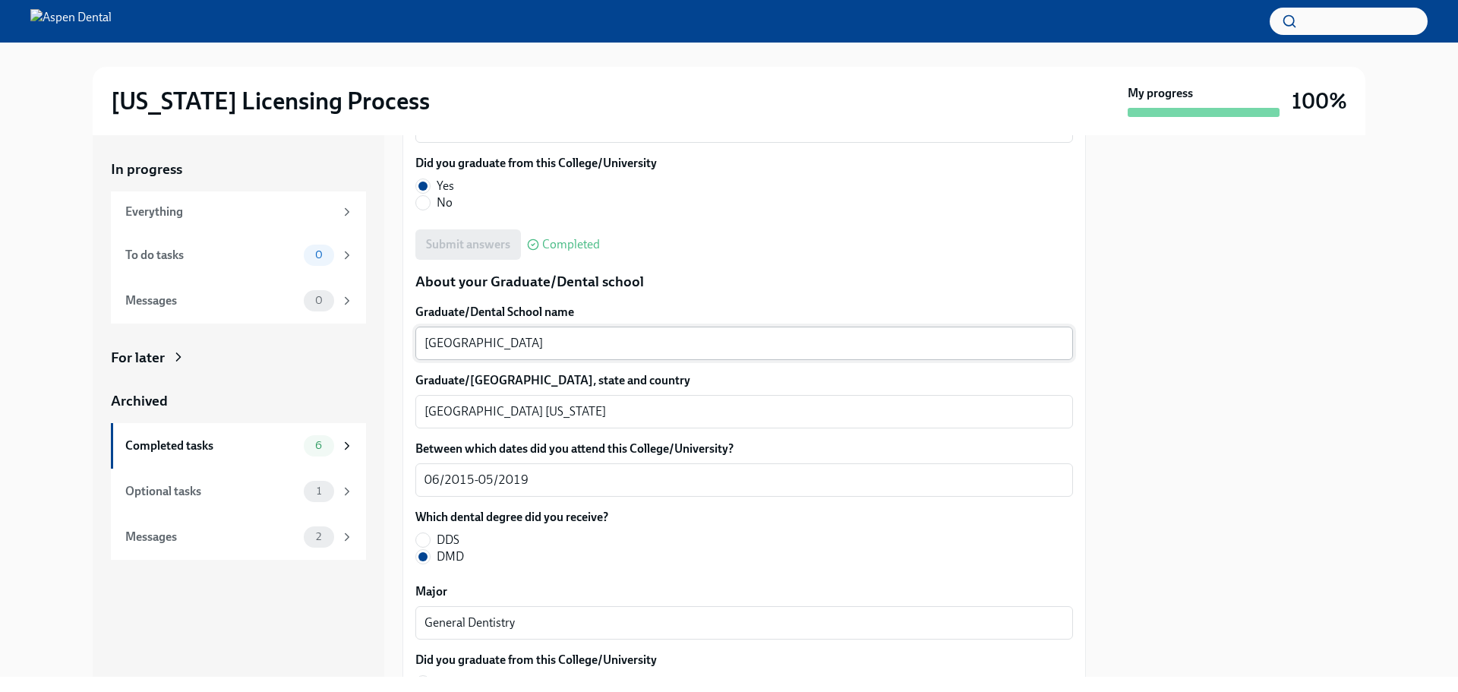
drag, startPoint x: 481, startPoint y: 330, endPoint x: 773, endPoint y: 345, distance: 292.1
click at [773, 345] on textarea "Tufts University School of Dental Medicine" at bounding box center [745, 343] width 640 height 18
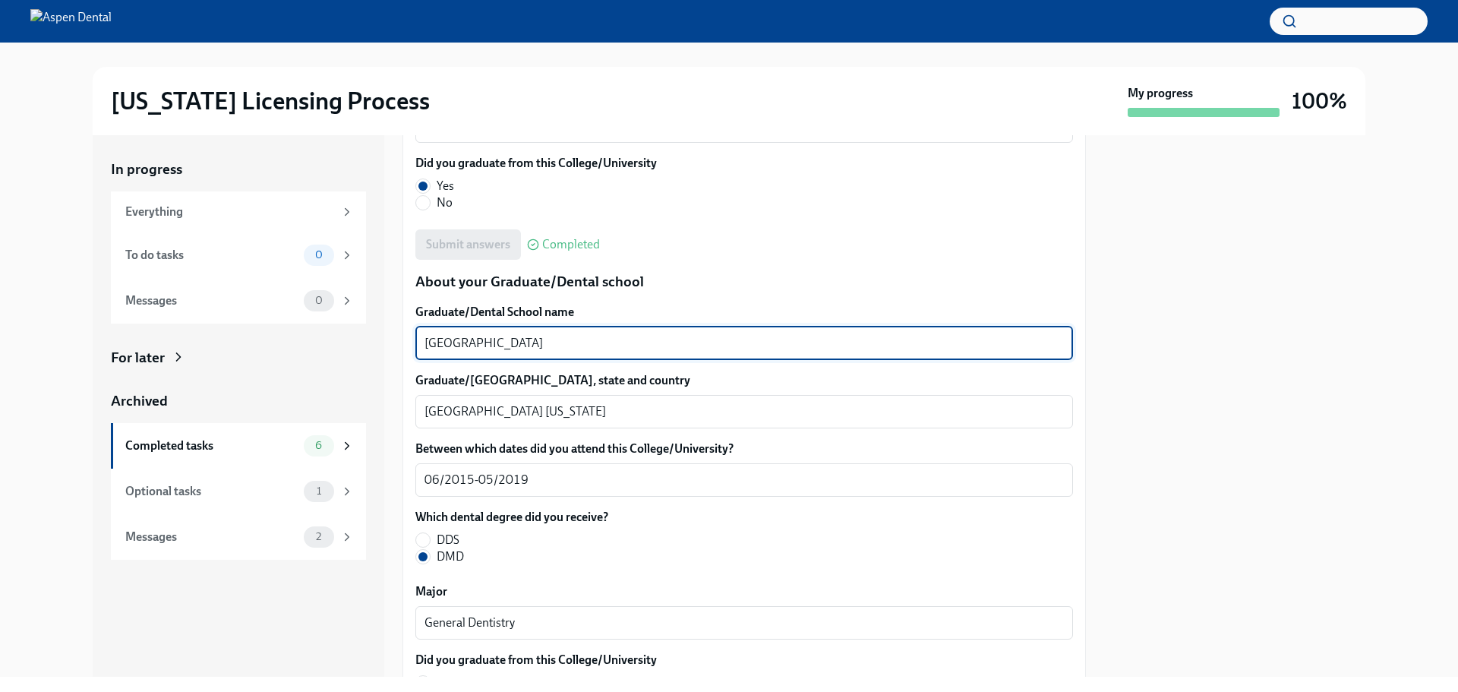
drag, startPoint x: 704, startPoint y: 345, endPoint x: 400, endPoint y: 340, distance: 303.9
click at [400, 340] on div "In progress Everything To do tasks 0 Messages 0 For later Archived Completed ta…" at bounding box center [729, 406] width 1273 height 542
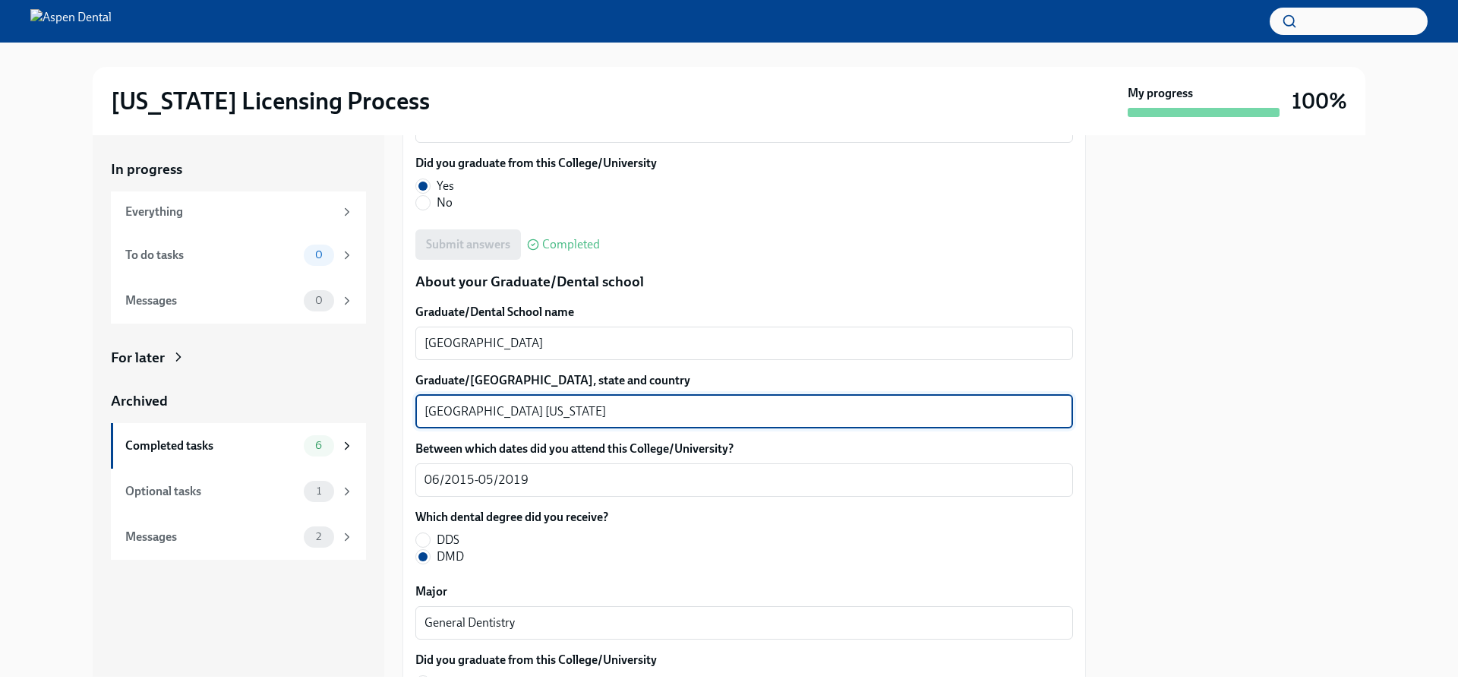
drag, startPoint x: 462, startPoint y: 410, endPoint x: 370, endPoint y: 409, distance: 91.9
click at [361, 407] on div "In progress Everything To do tasks 0 Messages 0 For later Archived Completed ta…" at bounding box center [729, 406] width 1273 height 542
click at [194, 438] on div "Completed tasks" at bounding box center [211, 446] width 172 height 17
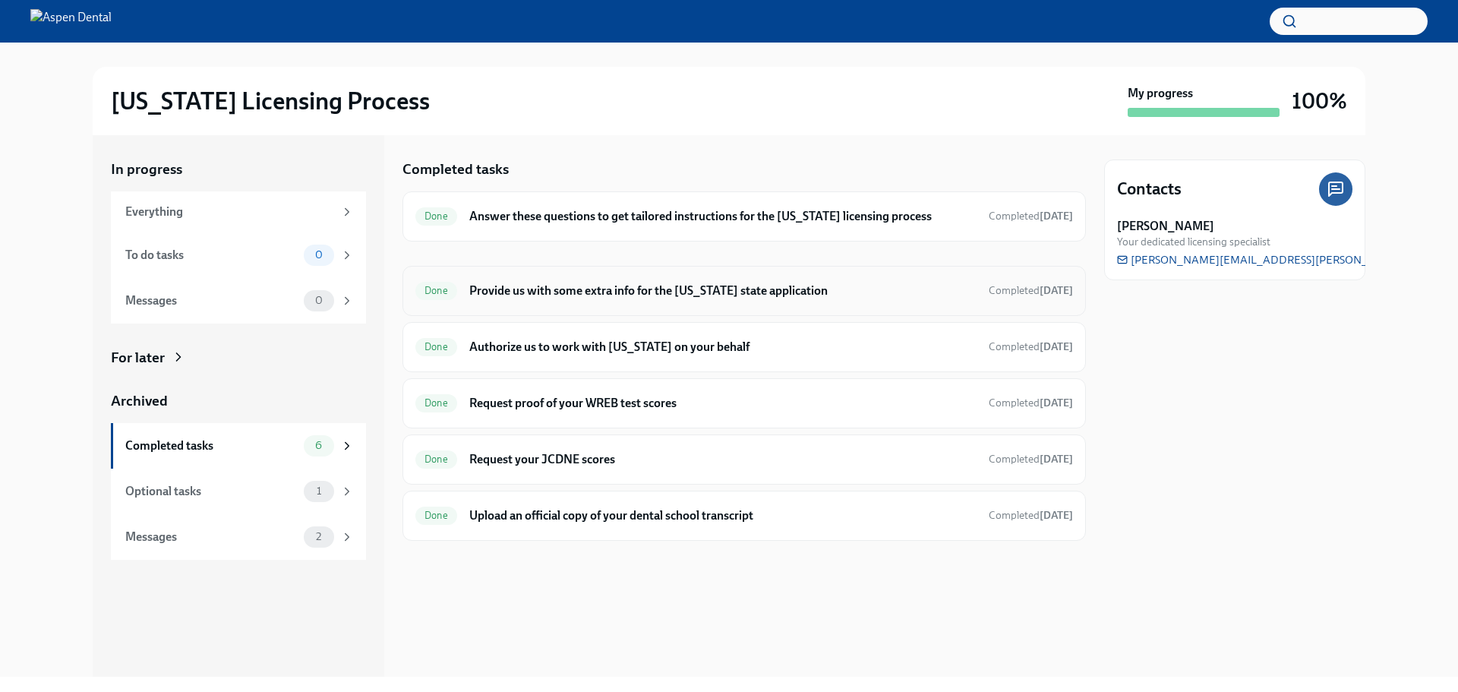
click at [617, 285] on h6 "Provide us with some extra info for the [US_STATE] state application" at bounding box center [722, 291] width 507 height 17
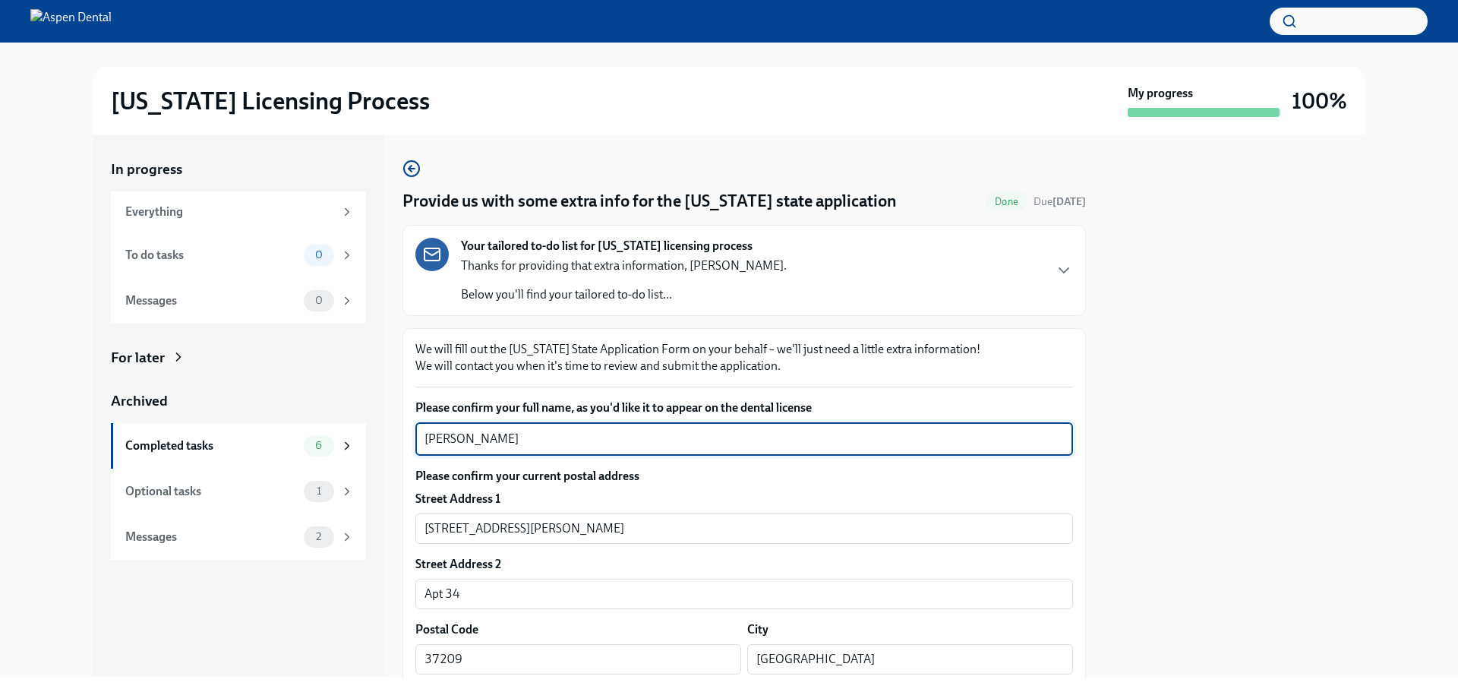
drag, startPoint x: 555, startPoint y: 432, endPoint x: 429, endPoint y: 446, distance: 126.8
click at [400, 442] on div "In progress Everything To do tasks 0 Messages 0 For later Archived Completed ta…" at bounding box center [729, 406] width 1273 height 542
